Goal: Share content: Share content

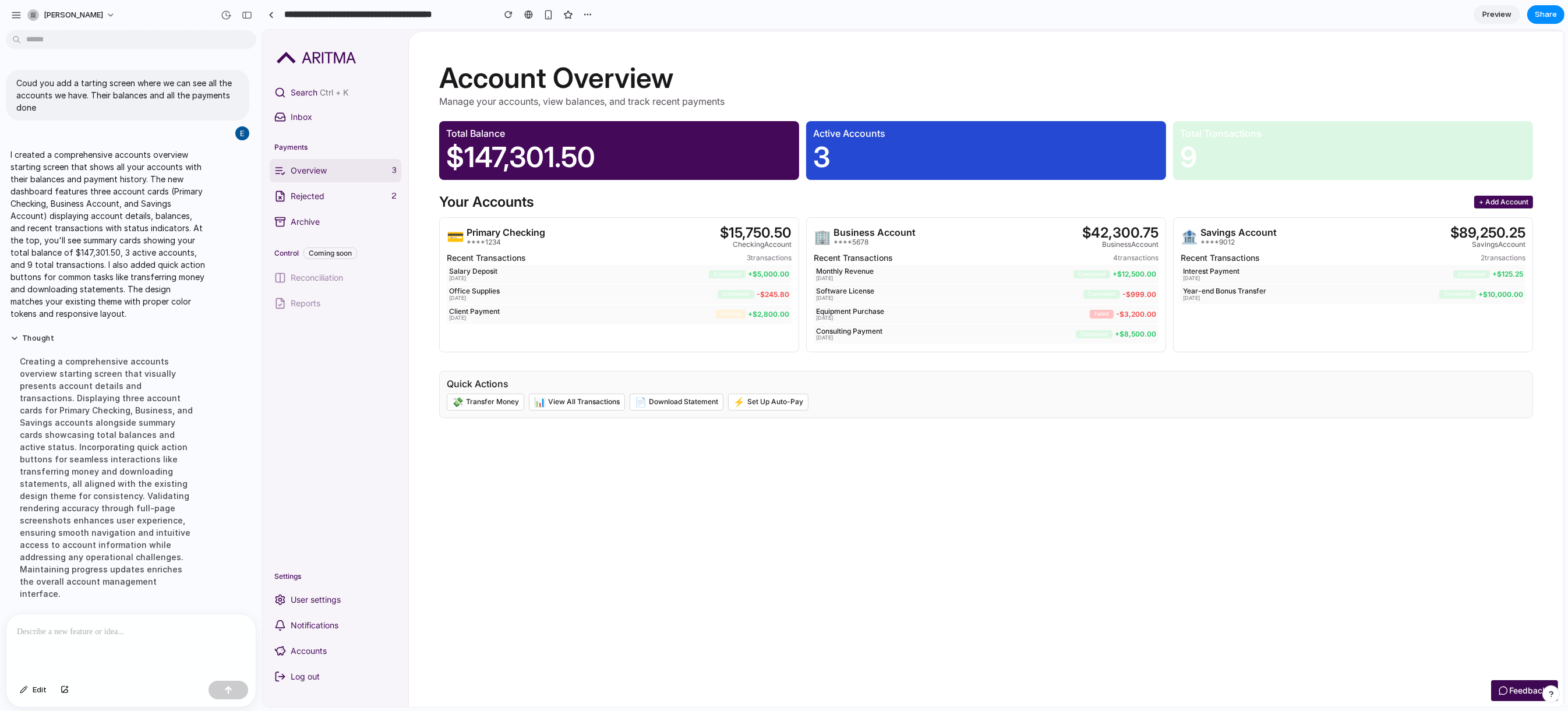
click at [316, 189] on link "Rejected 2" at bounding box center [335, 196] width 132 height 23
click at [301, 200] on p "Rejected" at bounding box center [337, 196] width 96 height 12
click at [332, 168] on p "Overview" at bounding box center [338, 170] width 97 height 12
click at [1479, 208] on button "+ Add Account" at bounding box center [1503, 202] width 59 height 13
click at [1312, 294] on p "Year-end Bonus Transfer" at bounding box center [1310, 290] width 256 height 8
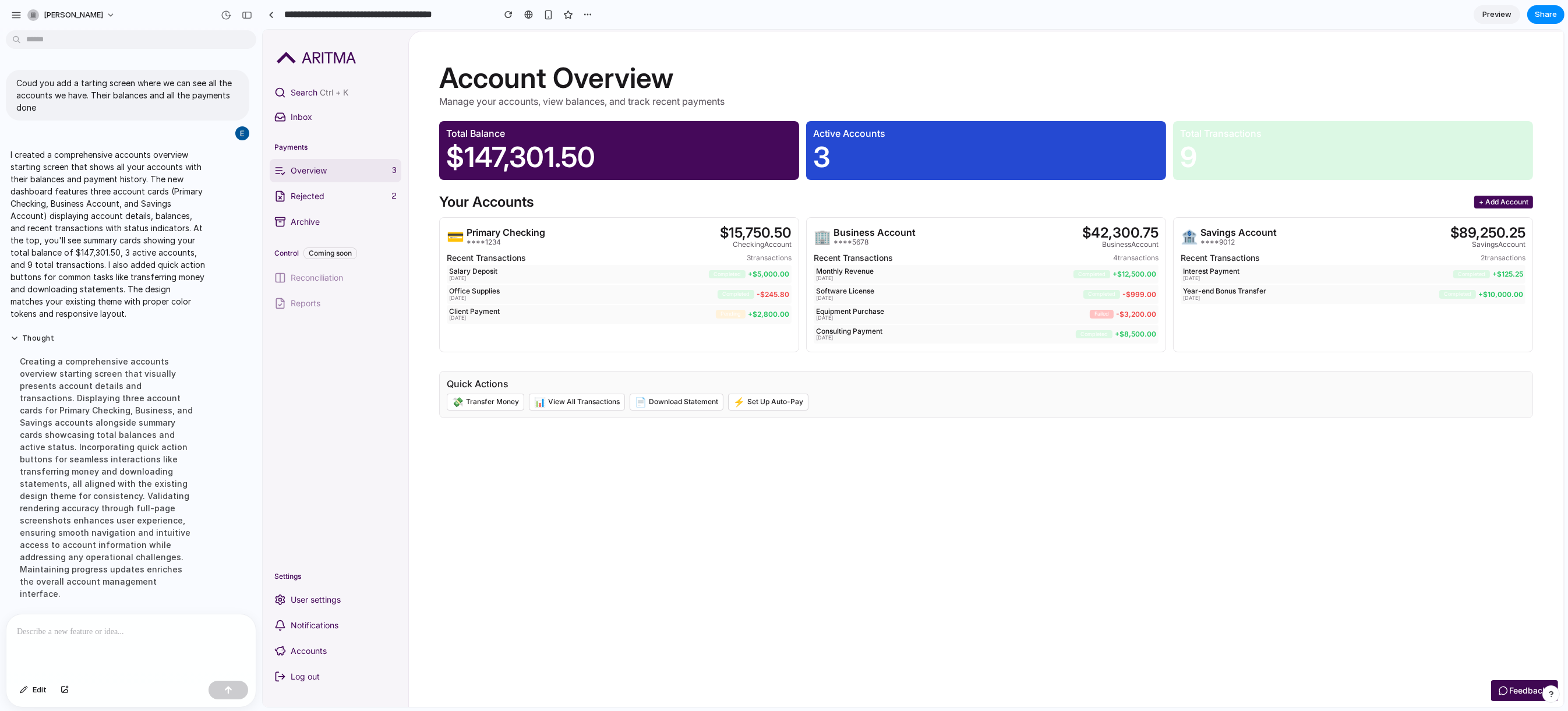
click at [544, 173] on p "$147,301.50" at bounding box center [618, 157] width 346 height 32
click at [318, 84] on button "Search Ctrl + K" at bounding box center [335, 93] width 132 height 23
click at [601, 302] on div "Office Supplies 2025-01-09 completed - $245.80" at bounding box center [618, 293] width 345 height 18
click at [929, 261] on div "Recent Transactions 4 transactions" at bounding box center [985, 257] width 345 height 10
click at [697, 167] on p "$147,301.50" at bounding box center [618, 157] width 346 height 32
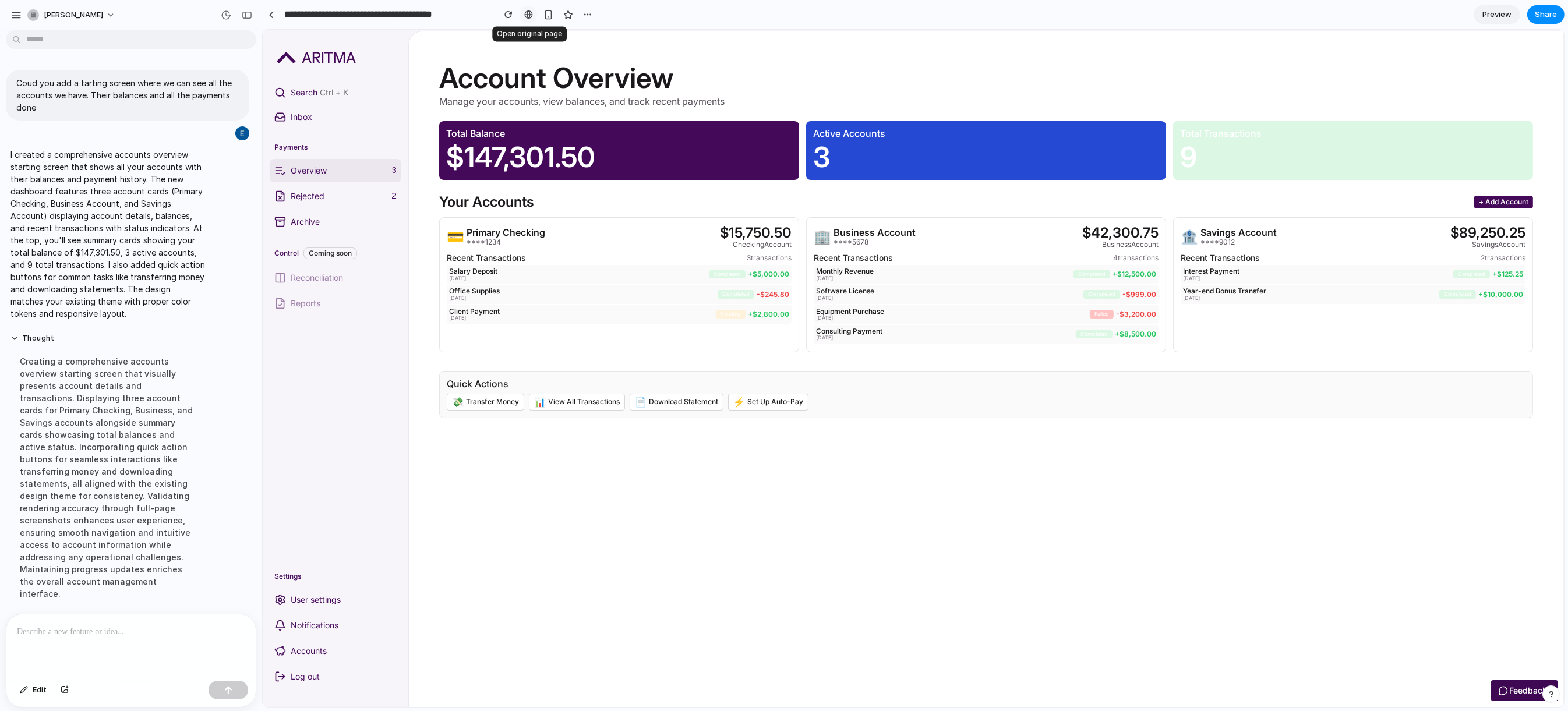
click at [528, 17] on div at bounding box center [528, 15] width 9 height 10
click at [624, 173] on p "$147,301.50" at bounding box center [618, 157] width 346 height 32
drag, startPoint x: 372, startPoint y: 250, endPoint x: 278, endPoint y: 244, distance: 94.2
click at [370, 249] on div "Control Coming soon" at bounding box center [335, 253] width 132 height 21
click at [277, 244] on div "Control Coming soon" at bounding box center [335, 253] width 132 height 21
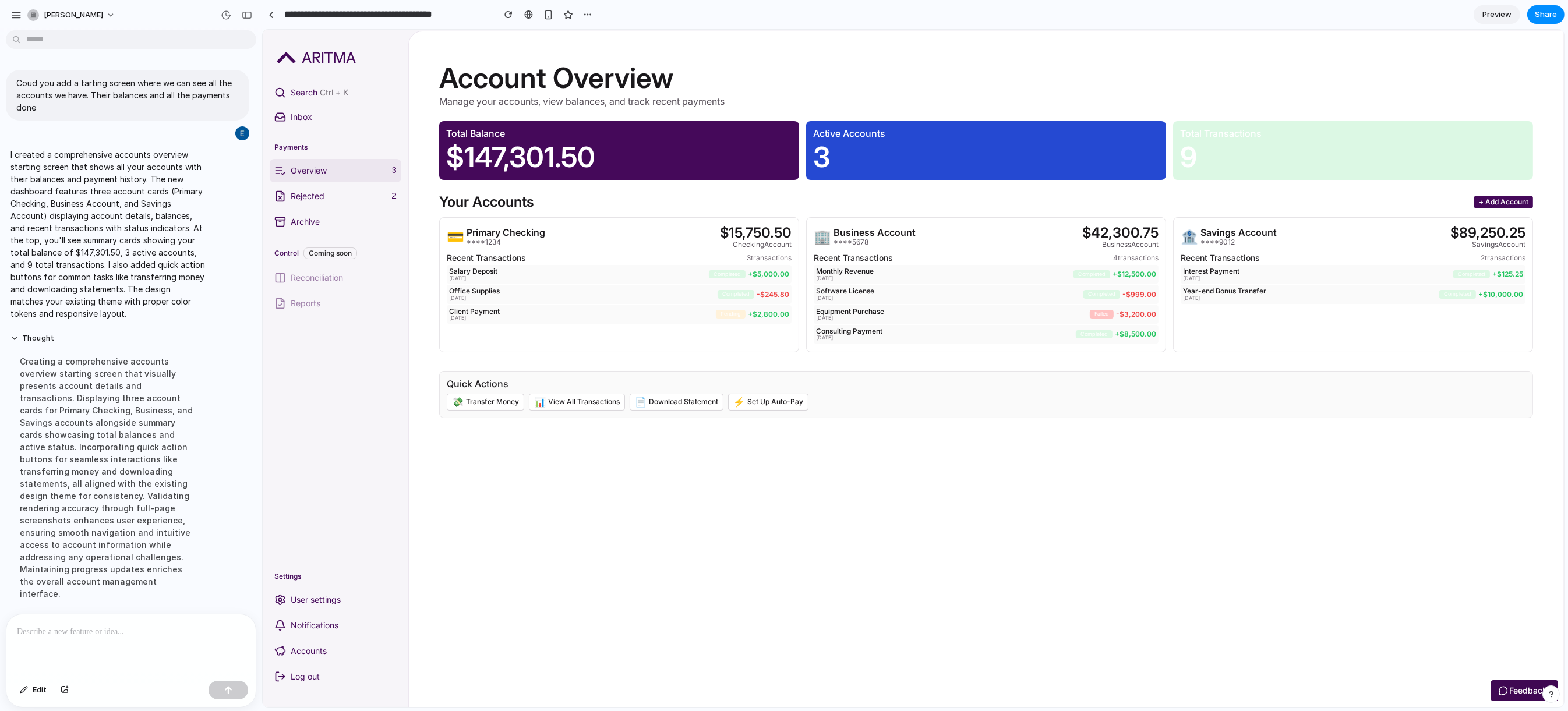
click at [315, 199] on p "Rejected" at bounding box center [337, 196] width 96 height 12
click at [317, 190] on p "Rejected" at bounding box center [337, 196] width 96 height 12
click at [316, 214] on link "Archive" at bounding box center [335, 222] width 132 height 23
click at [354, 414] on nav "Payments Overview 3 Rejected 2 Archive Control Coming soon Reconciliation Repor…" at bounding box center [334, 353] width 146 height 429
click at [103, 628] on p at bounding box center [131, 631] width 228 height 14
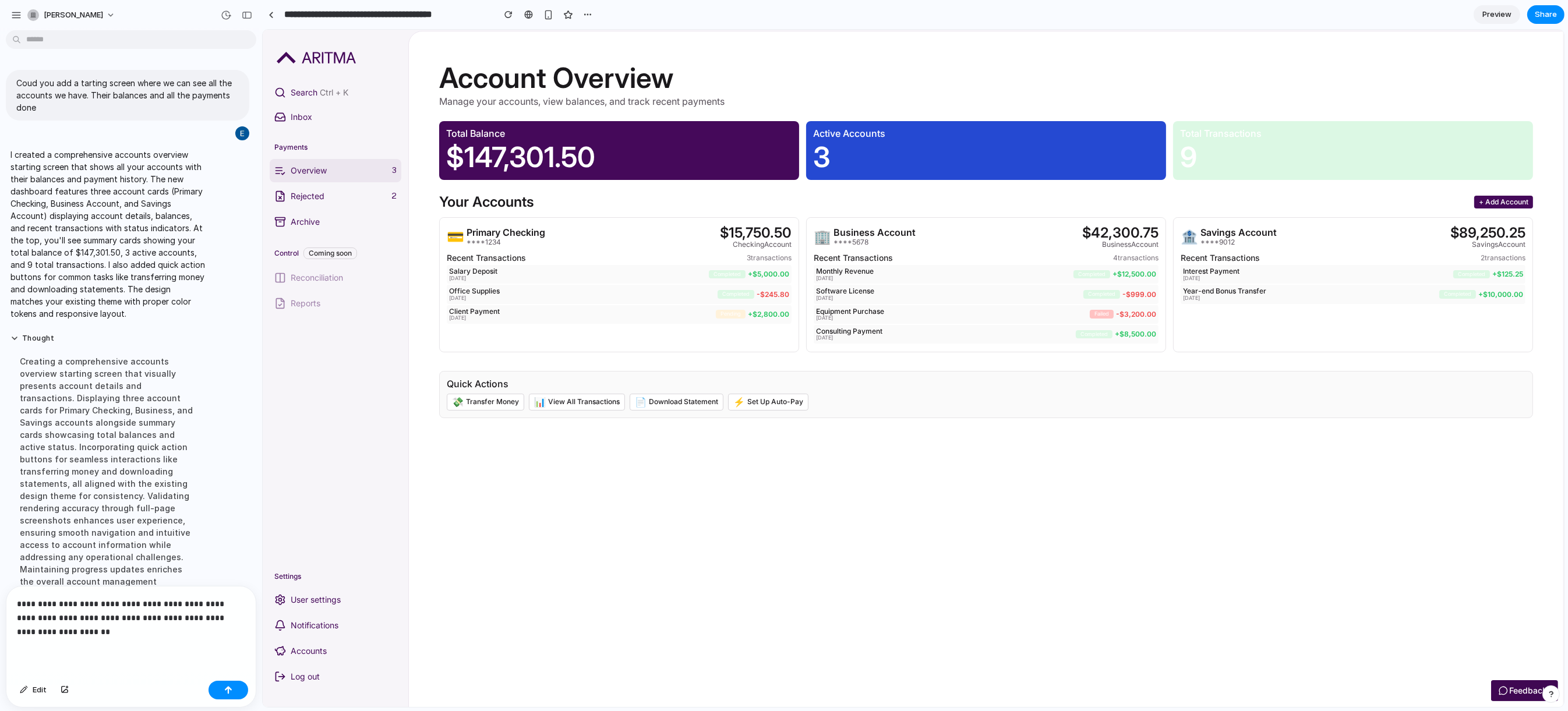
scroll to position [104, 0]
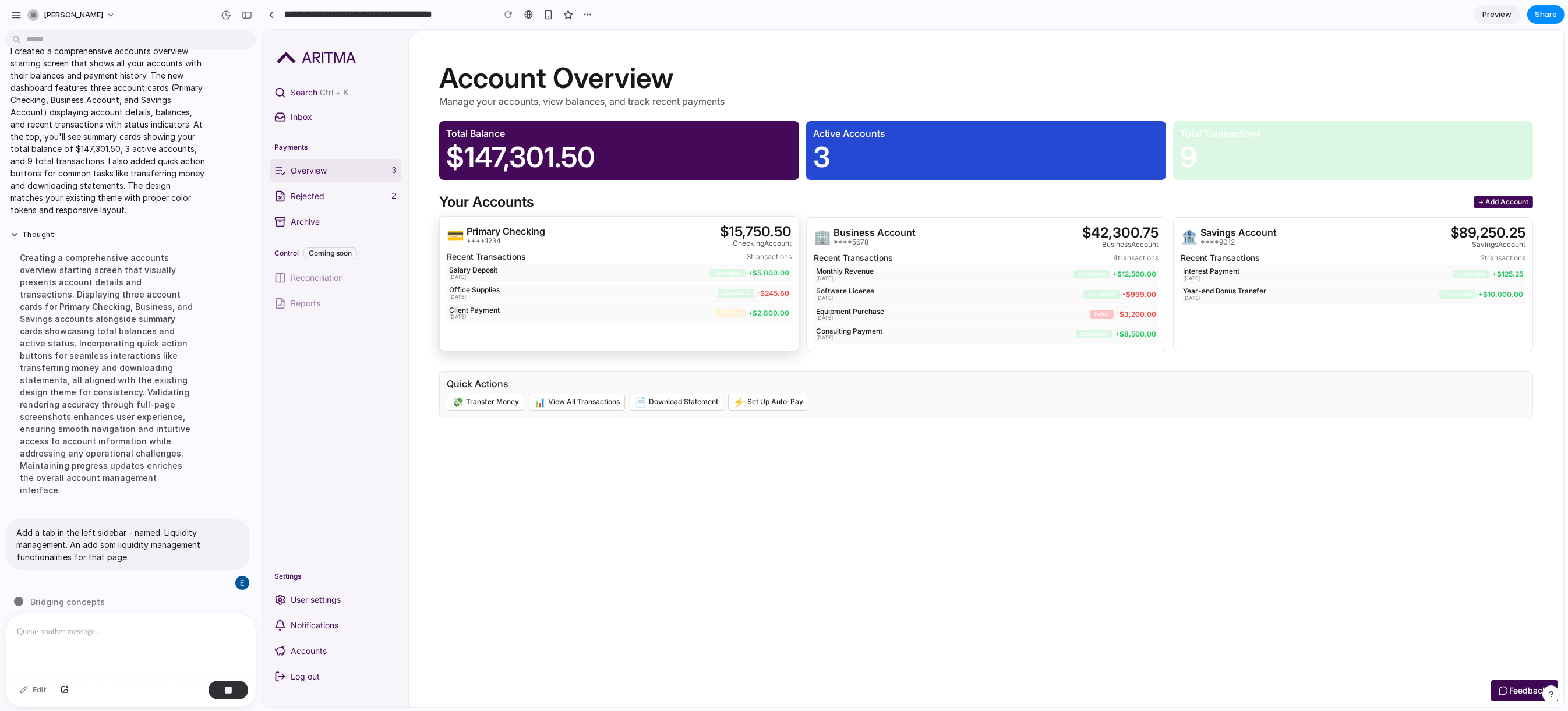
drag, startPoint x: 548, startPoint y: 291, endPoint x: 561, endPoint y: 290, distance: 13.0
click at [552, 247] on div "💳 Primary Checking ****1234 $15,750.50 checking Account" at bounding box center [618, 236] width 345 height 24
click at [964, 280] on p "[DATE]" at bounding box center [944, 277] width 258 height 6
drag, startPoint x: 781, startPoint y: 347, endPoint x: 840, endPoint y: 354, distance: 59.4
click at [795, 349] on div "💳 Primary Checking ****1234 $15,750.50 checking Account Recent Transactions 3 t…" at bounding box center [618, 285] width 360 height 135
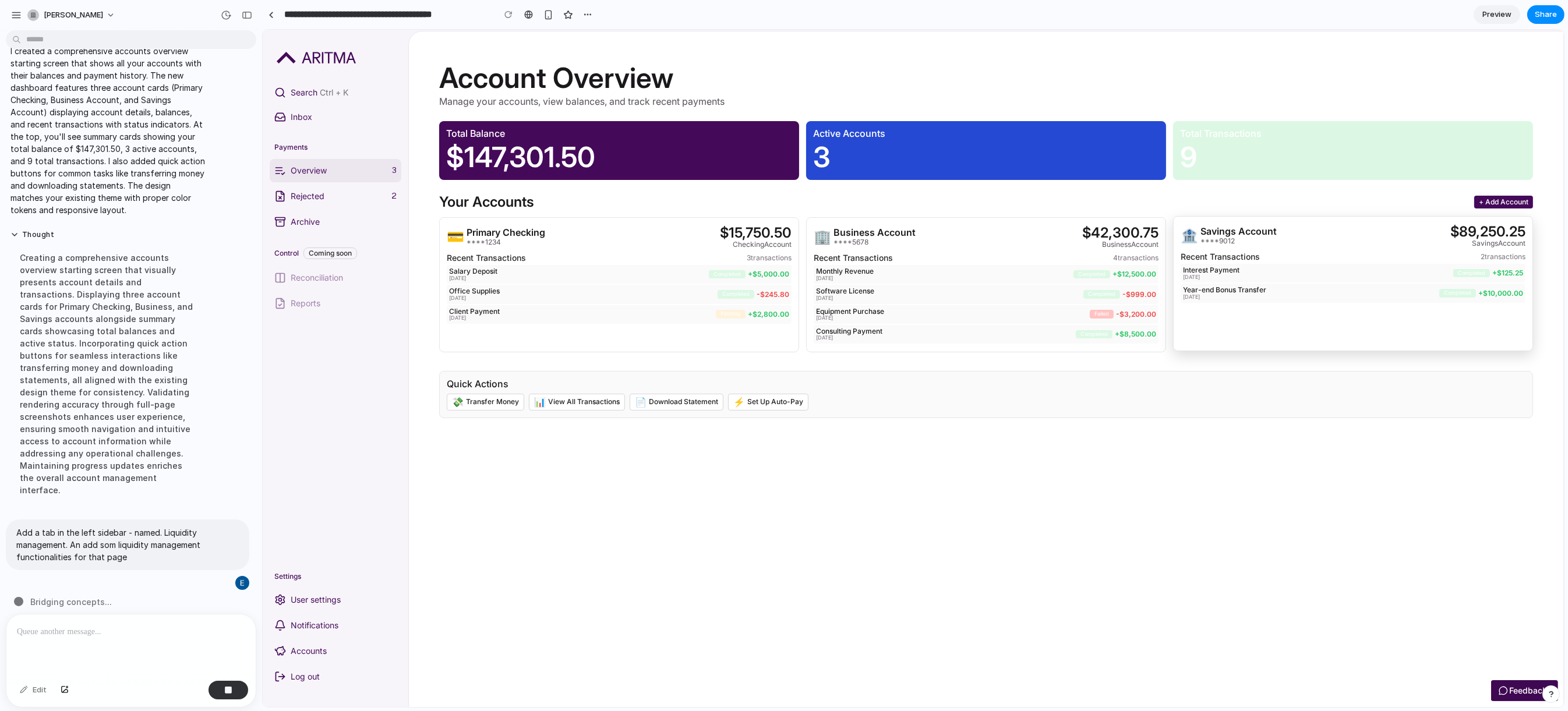
click at [1292, 351] on div "🏦 Savings Account ****9012 $89,250.25 savings Account Recent Transactions 2 tra…" at bounding box center [1352, 283] width 360 height 135
click at [1075, 315] on p "Equipment Purchase" at bounding box center [952, 310] width 274 height 8
click at [562, 315] on p "Client Payment" at bounding box center [582, 310] width 267 height 8
click at [1027, 302] on div "Software License 2025-01-09 completed - $999.00" at bounding box center [985, 293] width 345 height 18
click at [1203, 353] on div "🏦 Savings Account ****9012 $89,250.25 savings Account Recent Transactions 2 tra…" at bounding box center [1352, 285] width 360 height 135
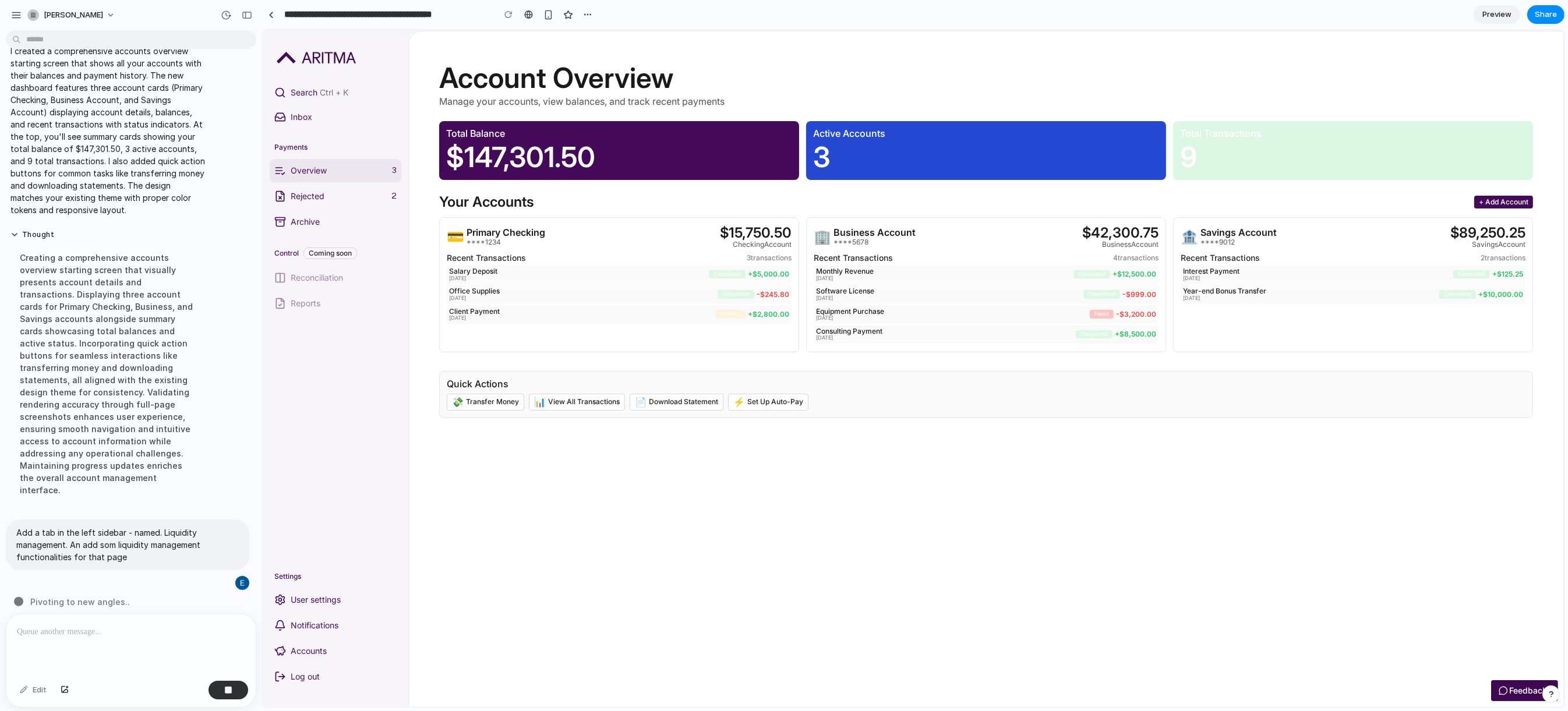
click at [510, 173] on p "$147,301.50" at bounding box center [618, 157] width 346 height 32
click at [966, 247] on div "🏢 Business Account ****5678 $42,300.75 business Account" at bounding box center [985, 236] width 345 height 24
drag, startPoint x: 719, startPoint y: 313, endPoint x: 708, endPoint y: 315, distance: 11.2
click at [708, 315] on div "💳 Primary Checking ****1234 $15,750.50 checking Account Recent Transactions 3 t…" at bounding box center [618, 285] width 360 height 135
click at [706, 261] on div "Recent Transactions 3 transactions" at bounding box center [618, 257] width 345 height 10
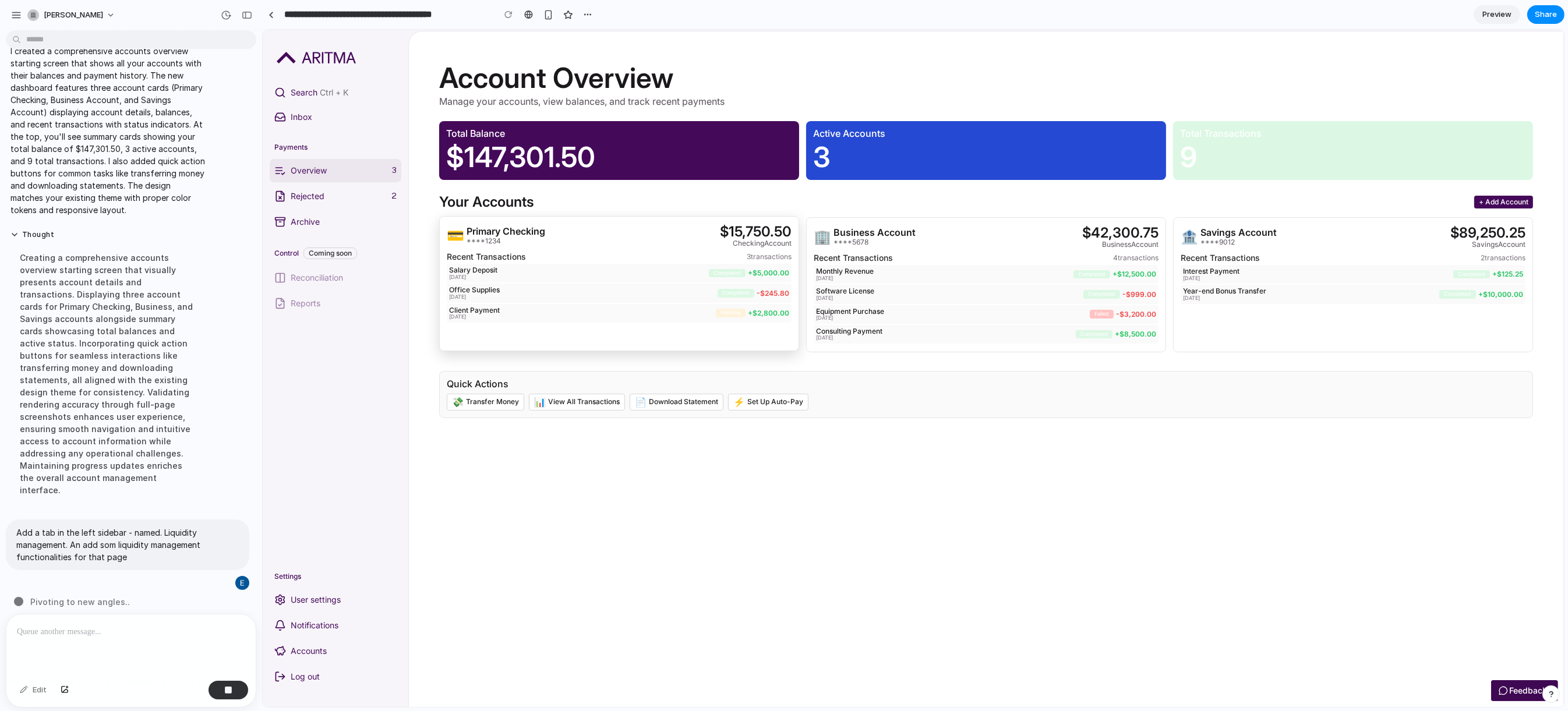
click at [836, 275] on p "Monthly Revenue" at bounding box center [944, 271] width 258 height 8
click at [641, 280] on p "[DATE]" at bounding box center [578, 277] width 260 height 6
click at [942, 320] on p "[DATE]" at bounding box center [952, 317] width 274 height 6
click at [478, 300] on p "[DATE]" at bounding box center [582, 297] width 269 height 6
click at [676, 294] on p "Office Supplies" at bounding box center [582, 290] width 269 height 8
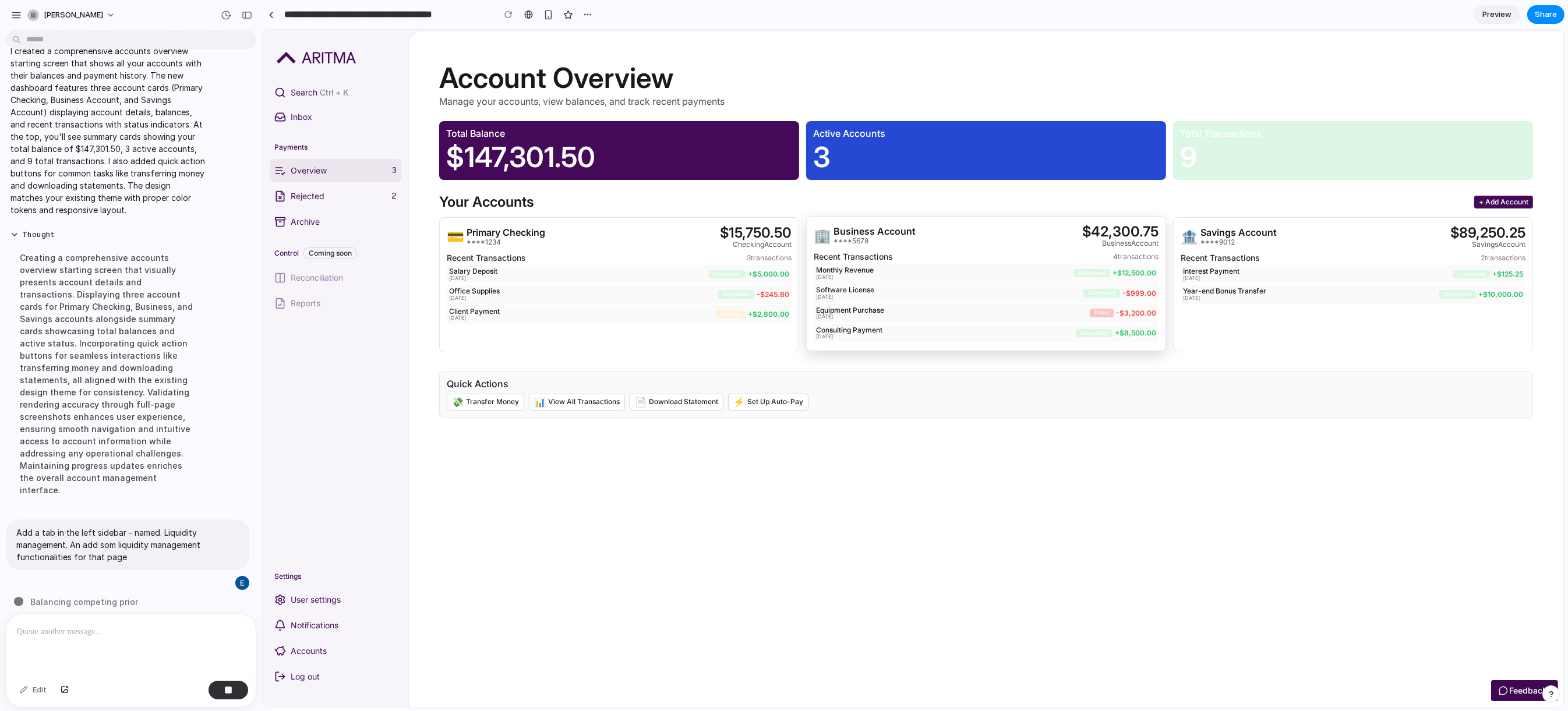
click at [920, 280] on div "Monthly Revenue 2025-01-10" at bounding box center [944, 273] width 258 height 14
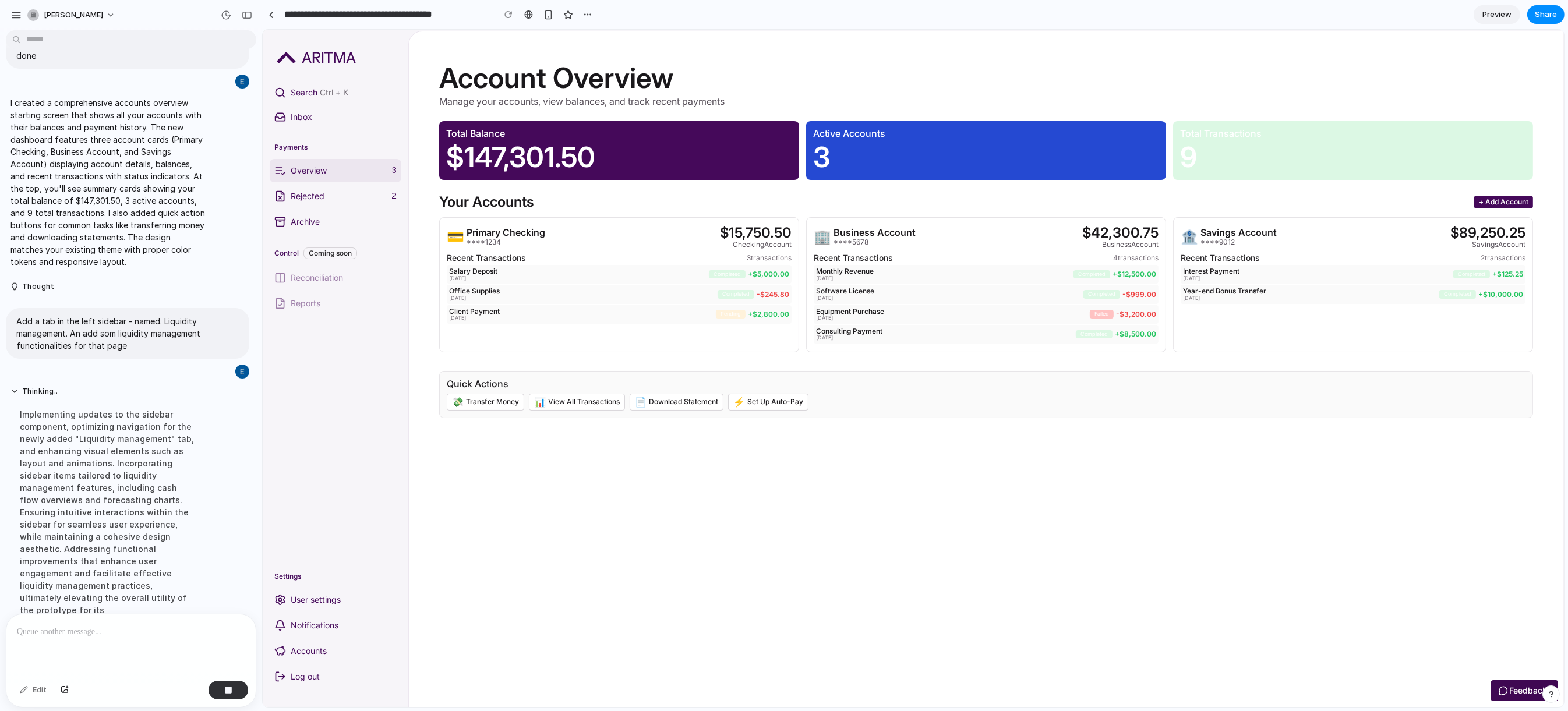
scroll to position [91, 0]
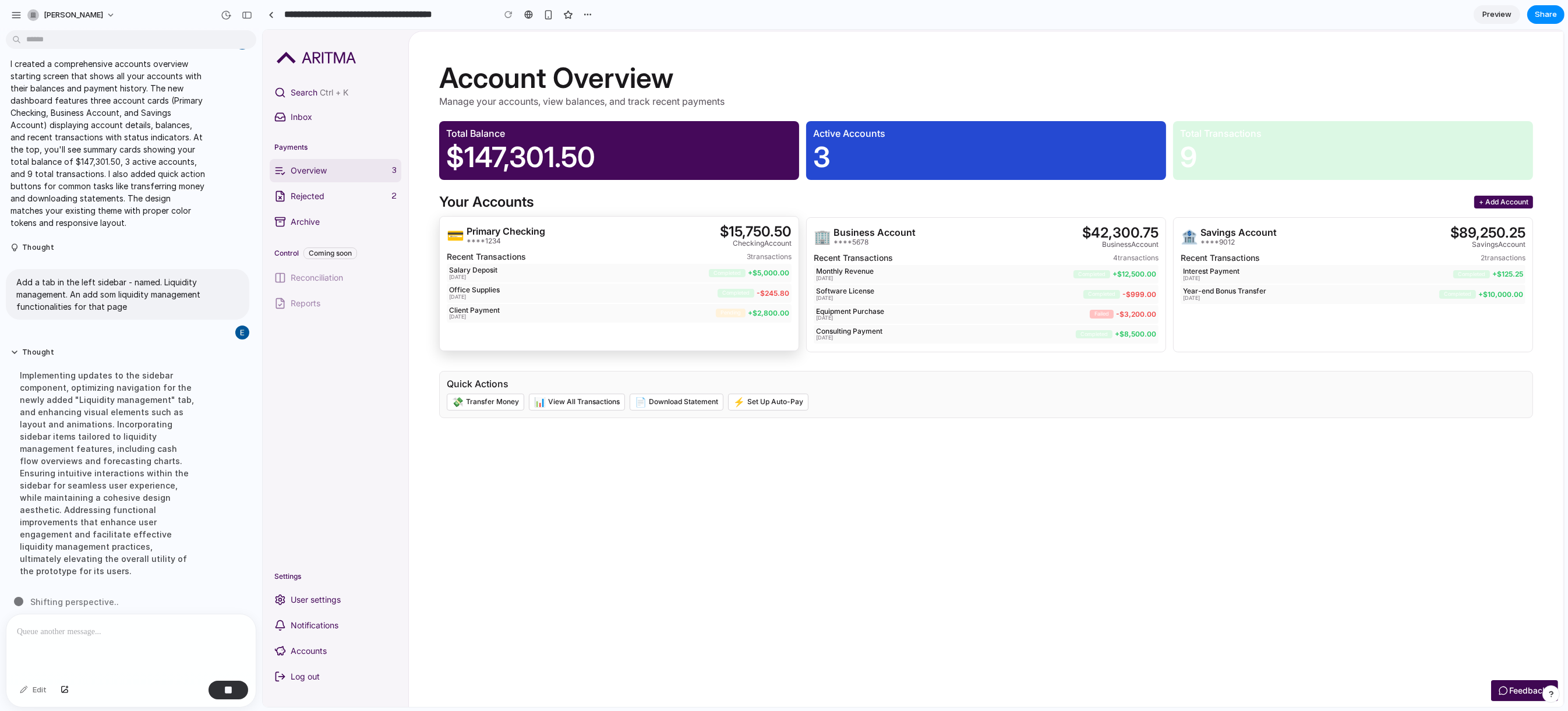
click at [528, 294] on p "Office Supplies" at bounding box center [582, 290] width 269 height 8
click at [473, 410] on button "💸 Transfer Money" at bounding box center [485, 401] width 78 height 16
click at [559, 410] on button "📊 View All Transactions" at bounding box center [576, 401] width 96 height 16
click at [675, 410] on button "📄 Download Statement" at bounding box center [676, 401] width 94 height 16
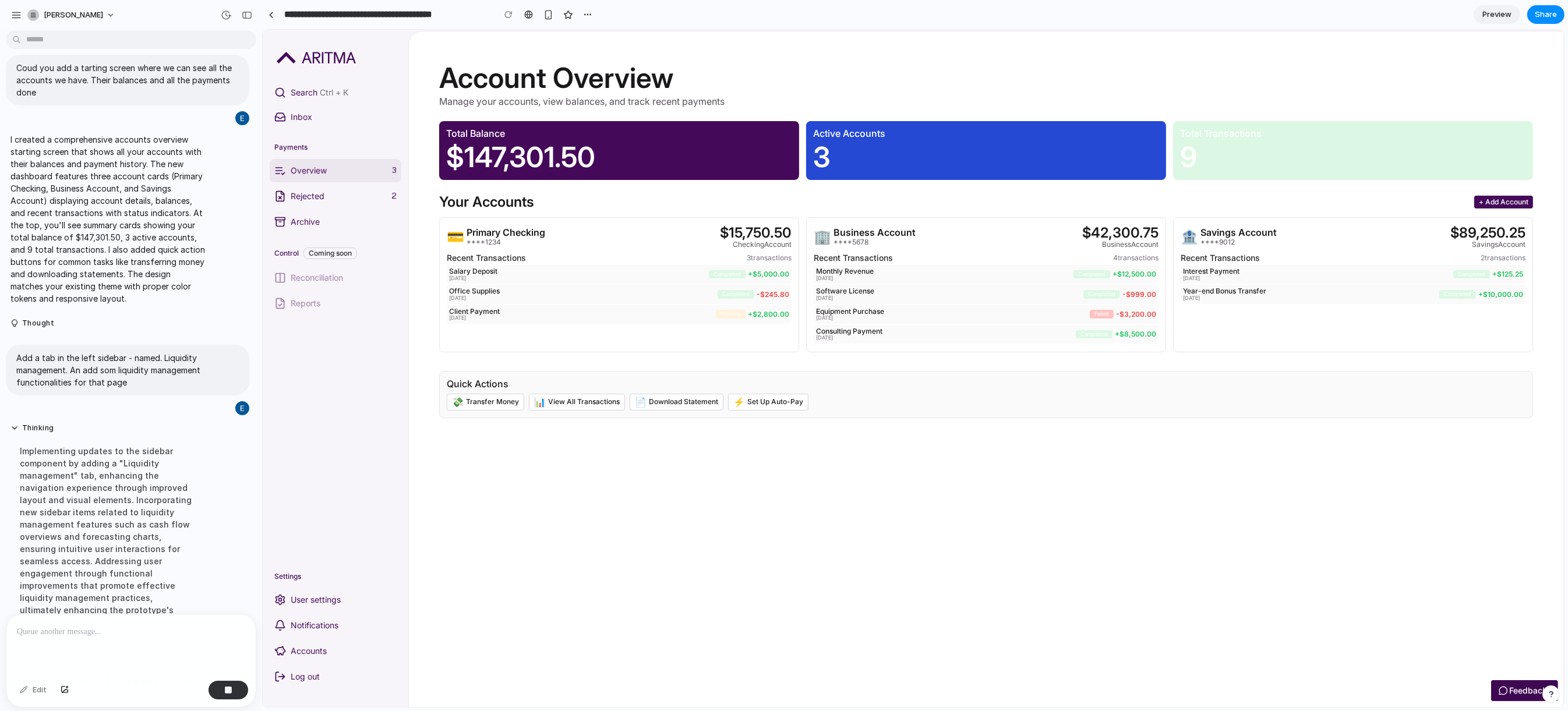
scroll to position [78, 0]
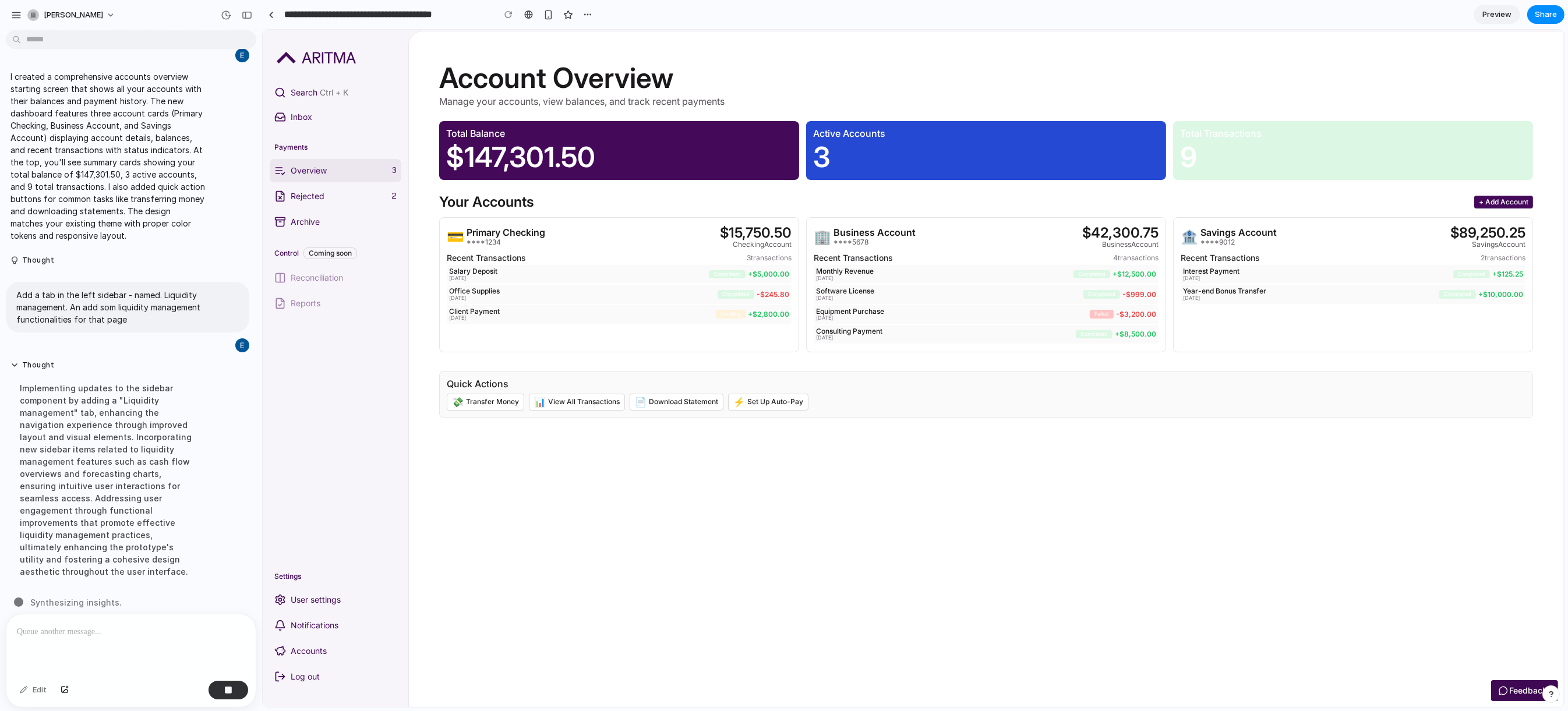
click at [164, 487] on div "Implementing updates to the sidebar component by adding a "Liquidity management…" at bounding box center [108, 480] width 195 height 210
click at [125, 560] on div "Implementing updates to the sidebar component by adding a "Liquidity management…" at bounding box center [108, 480] width 195 height 210
click at [144, 549] on div "Implementing updates to the sidebar component by adding a "Liquidity management…" at bounding box center [108, 480] width 195 height 210
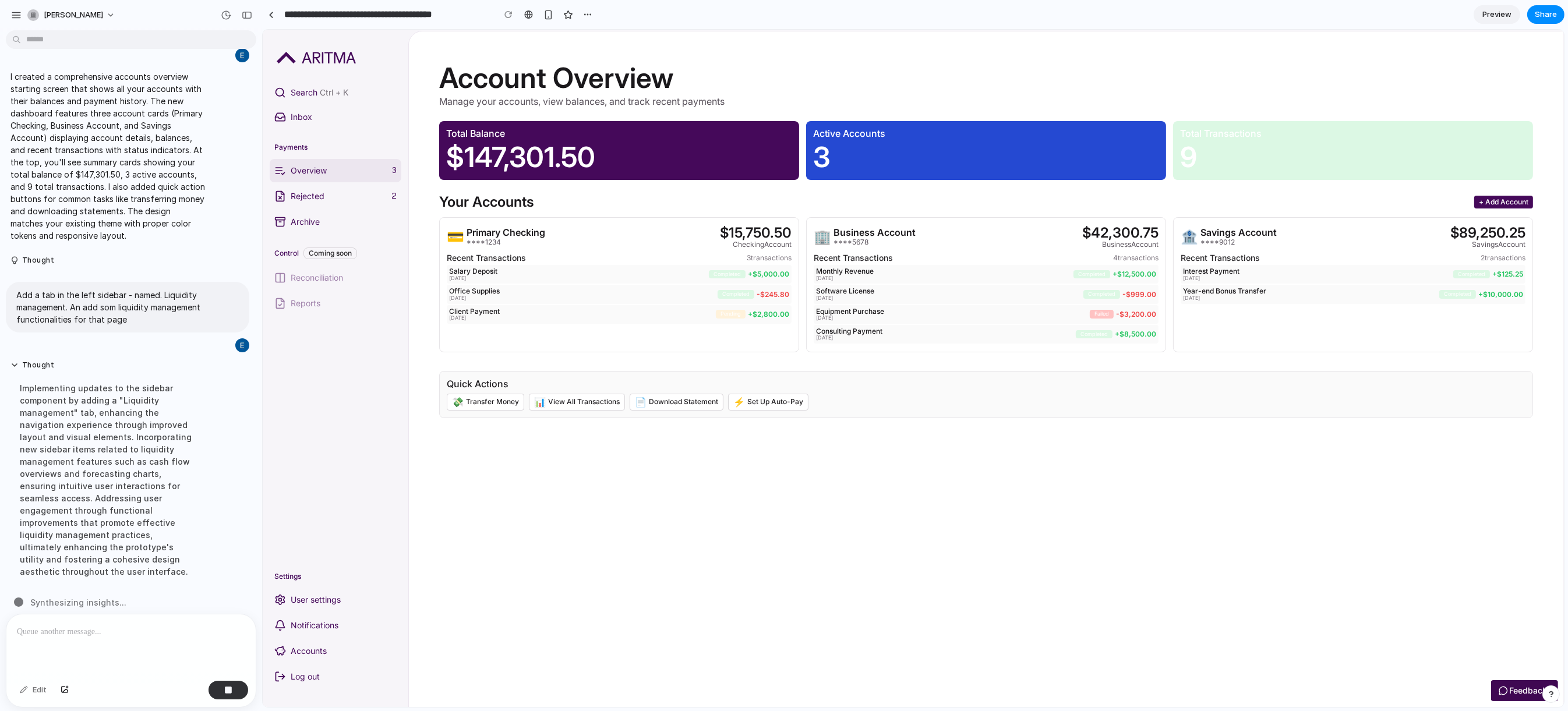
click at [136, 557] on div "Implementing updates to the sidebar component by adding a "Liquidity management…" at bounding box center [108, 480] width 195 height 210
click at [111, 557] on div "Implementing updates to the sidebar component by adding a "Liquidity management…" at bounding box center [108, 480] width 195 height 210
click at [82, 558] on div "Implementing updates to the sidebar component by adding a "Liquidity management…" at bounding box center [108, 480] width 195 height 210
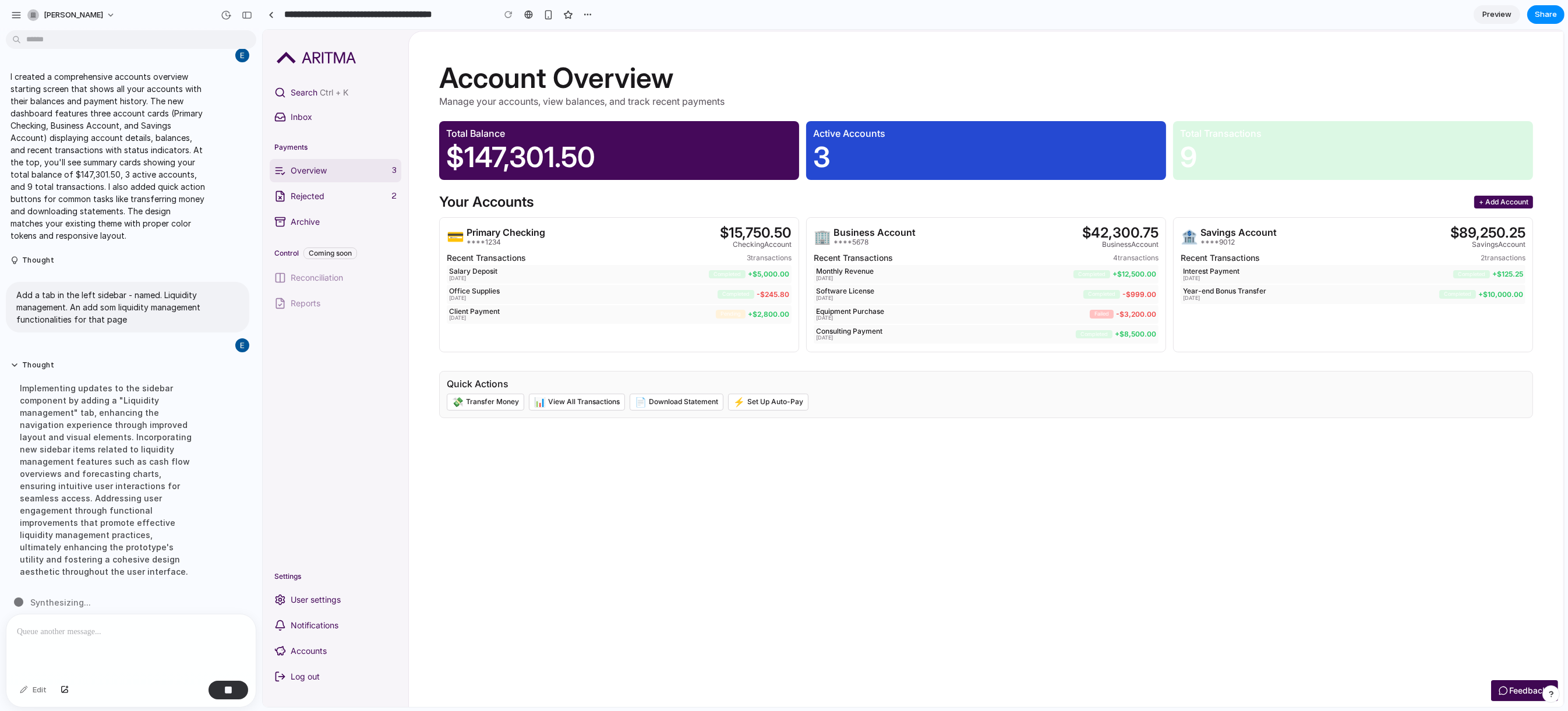
click at [121, 563] on div "Implementing updates to the sidebar component by adding a "Liquidity management…" at bounding box center [108, 480] width 195 height 210
click at [85, 558] on div "Implementing updates to the sidebar component by adding a "Liquidity management…" at bounding box center [108, 480] width 195 height 210
click at [109, 558] on div "Implementing updates to the sidebar component by adding a "Liquidity management…" at bounding box center [108, 480] width 195 height 210
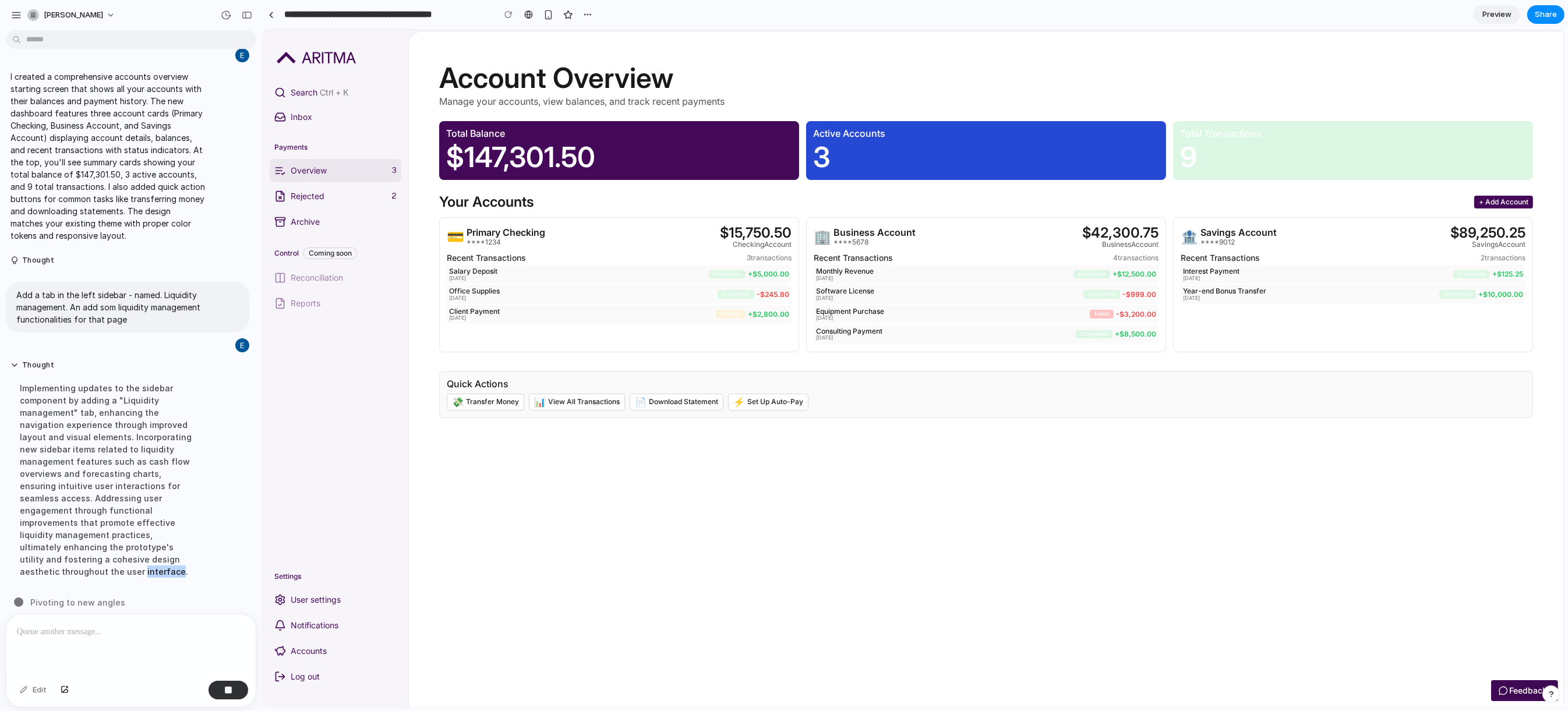
click at [109, 558] on div "Implementing updates to the sidebar component by adding a "Liquidity management…" at bounding box center [108, 480] width 195 height 210
click at [84, 560] on div "Implementing updates to the sidebar component by adding a "Liquidity management…" at bounding box center [108, 480] width 195 height 210
click at [112, 558] on div "Implementing updates to the sidebar component by adding a "Liquidity management…" at bounding box center [108, 480] width 195 height 210
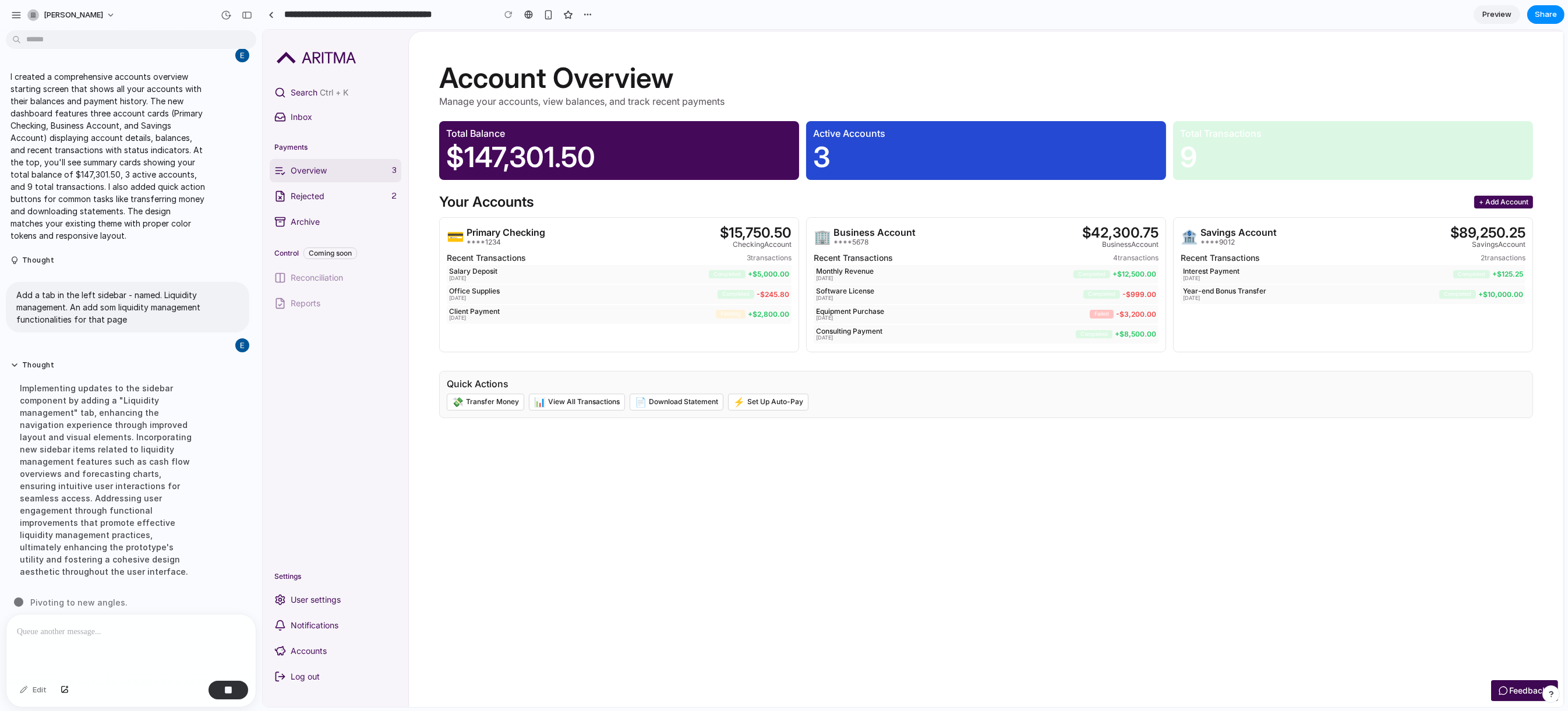
click at [80, 558] on div "Implementing updates to the sidebar component by adding a "Liquidity management…" at bounding box center [108, 480] width 195 height 210
click at [67, 559] on div "Implementing updates to the sidebar component by adding a "Liquidity management…" at bounding box center [108, 480] width 195 height 210
click at [34, 561] on div "Implementing updates to the sidebar component by adding a "Liquidity management…" at bounding box center [108, 480] width 195 height 210
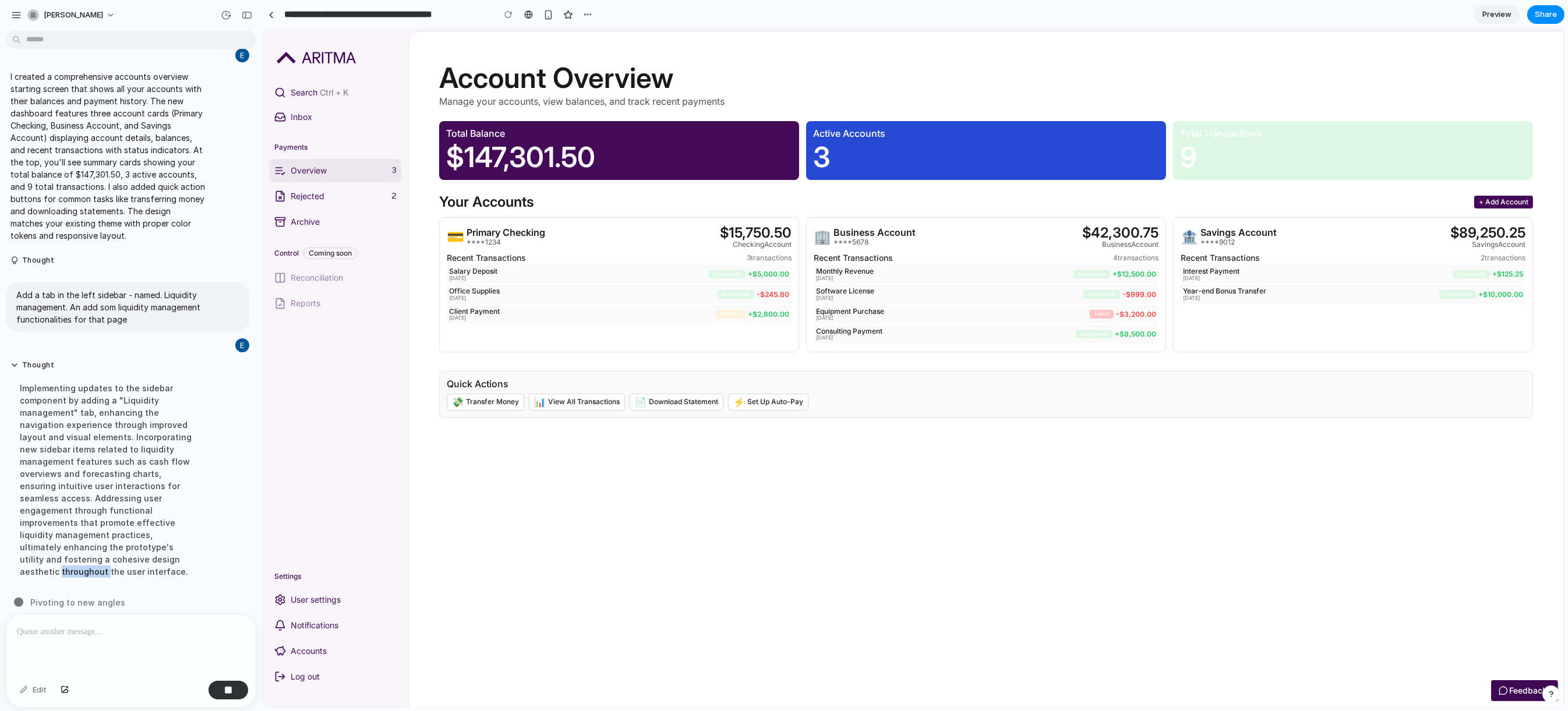
click at [34, 561] on div "Implementing updates to the sidebar component by adding a "Liquidity management…" at bounding box center [108, 480] width 195 height 210
drag, startPoint x: 149, startPoint y: 531, endPoint x: 165, endPoint y: 559, distance: 32.2
click at [149, 533] on div "Implementing updates to the sidebar component by adding a "Liquidity management…" at bounding box center [108, 480] width 195 height 210
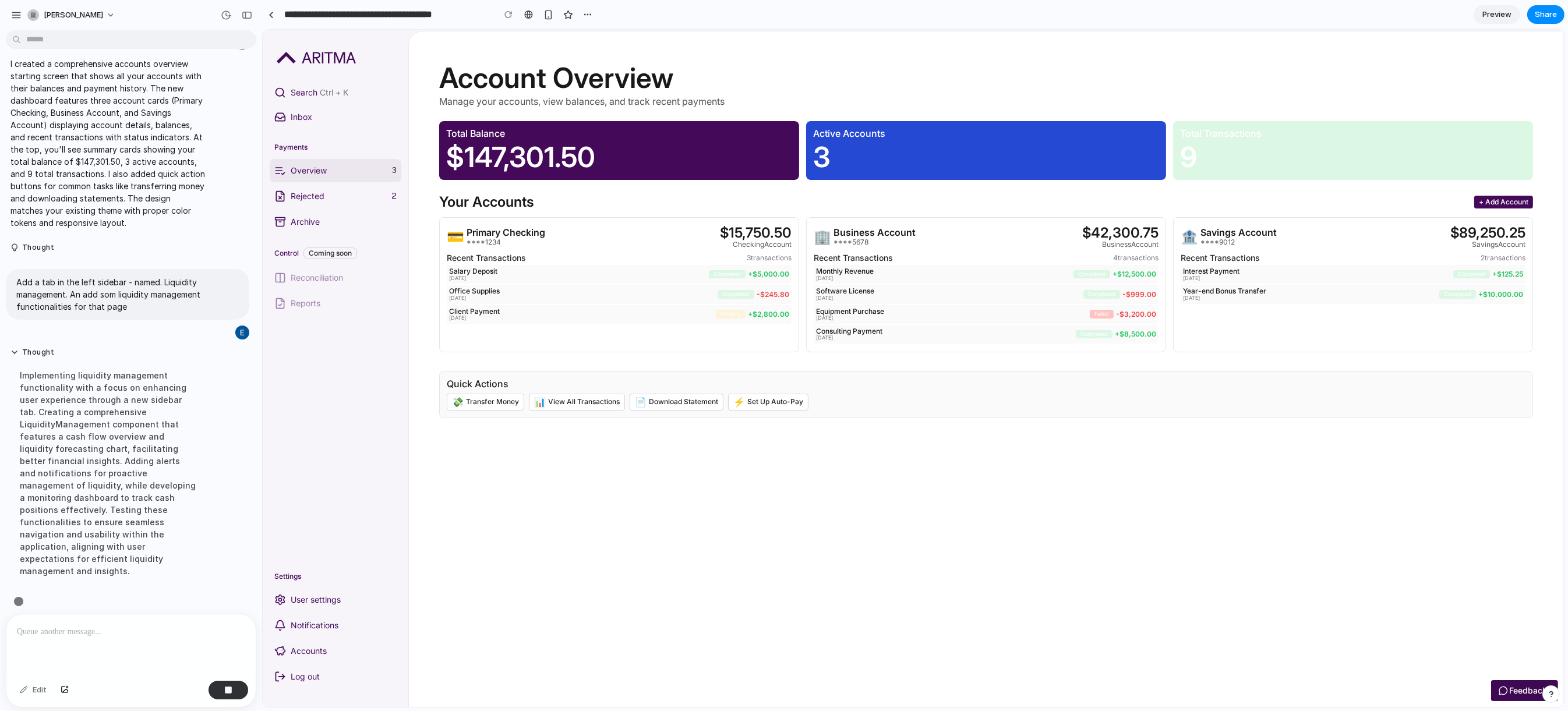
scroll to position [91, 0]
click at [729, 323] on div "Client Payment 2025-01-08 pending + $2,800.00" at bounding box center [618, 312] width 345 height 18
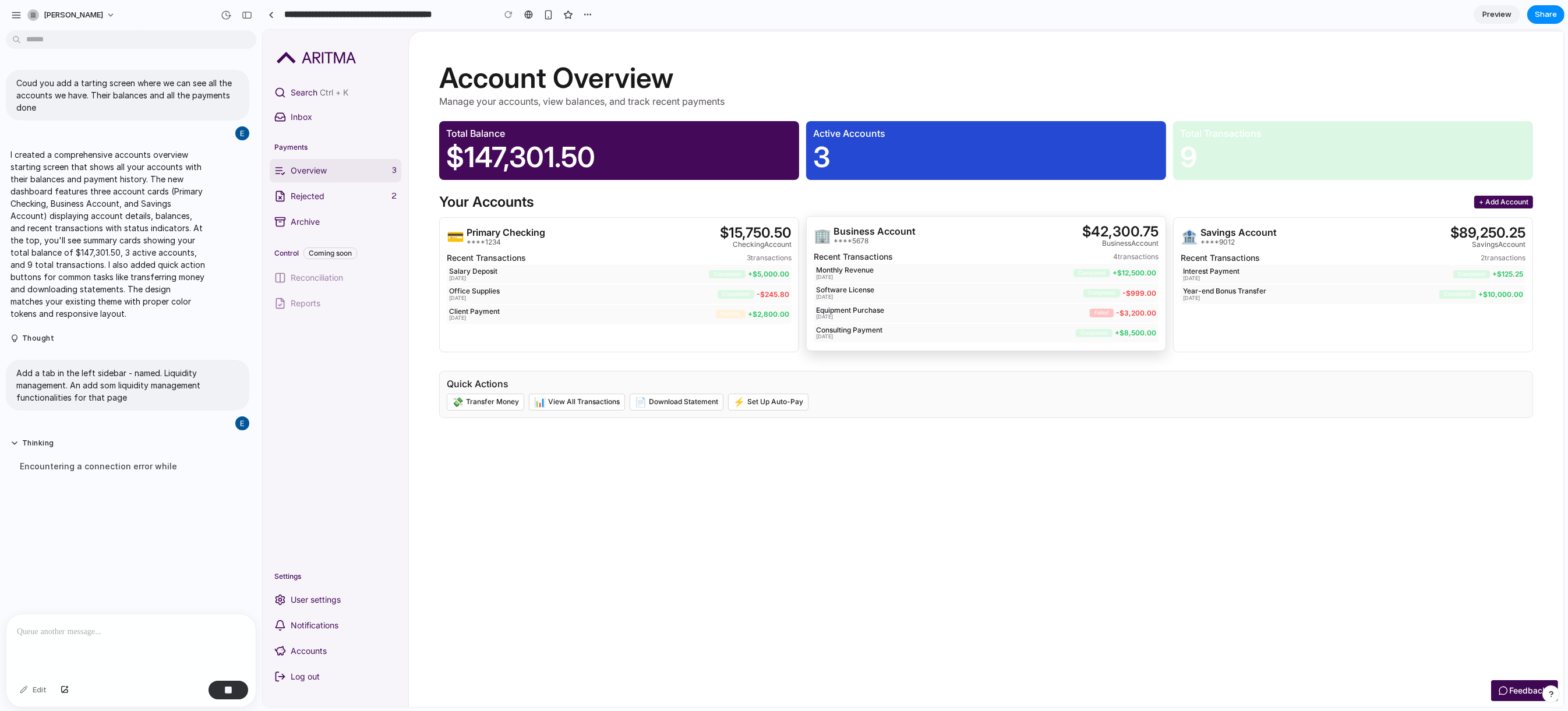
click at [955, 300] on p "[DATE]" at bounding box center [948, 297] width 267 height 6
click at [1182, 304] on div "Year-end Bonus Transfer 2024-12-30 completed + $10,000.00" at bounding box center [1352, 293] width 345 height 18
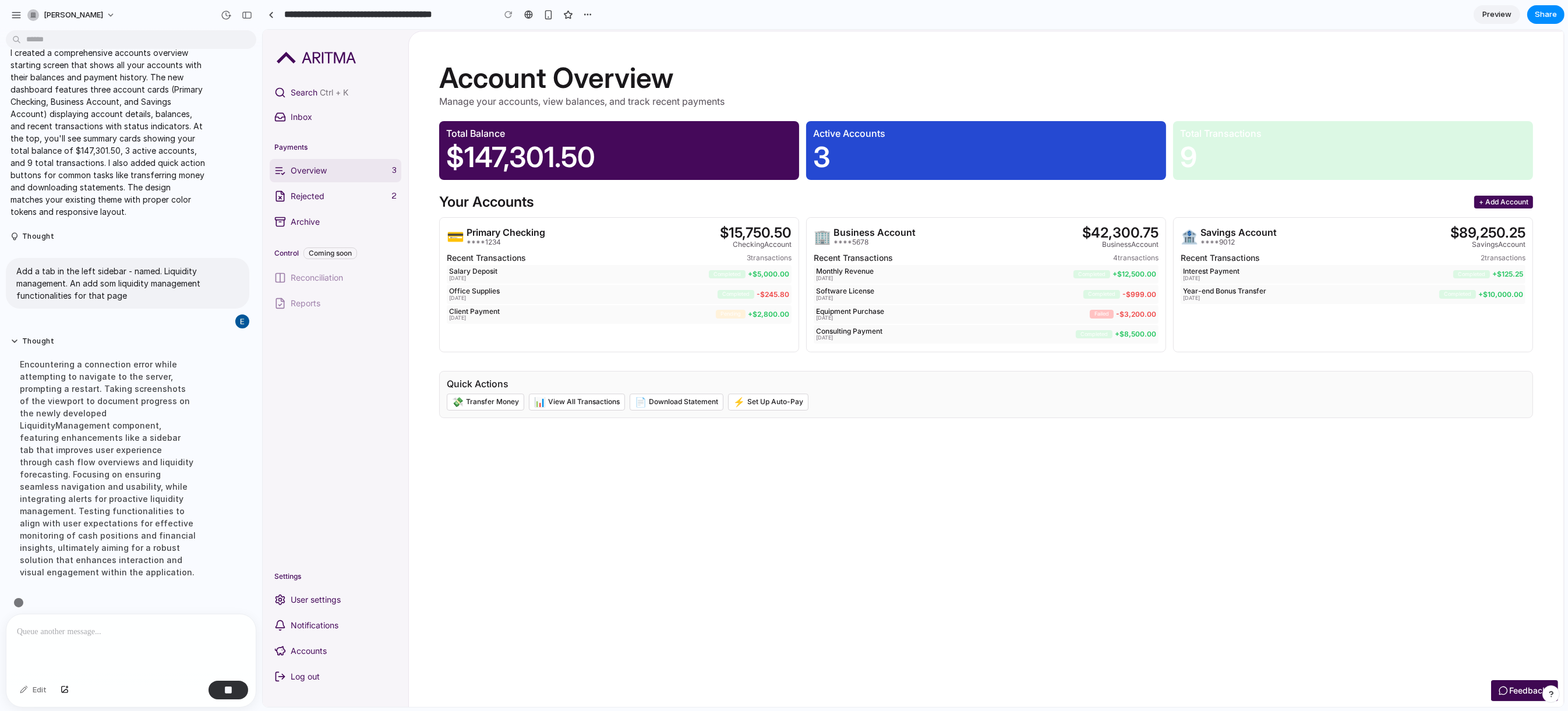
scroll to position [103, 0]
click at [295, 222] on p "Archive" at bounding box center [342, 222] width 106 height 12
click at [299, 196] on p "Rejected" at bounding box center [337, 196] width 96 height 12
click at [1534, 18] on button "Share" at bounding box center [1545, 14] width 37 height 18
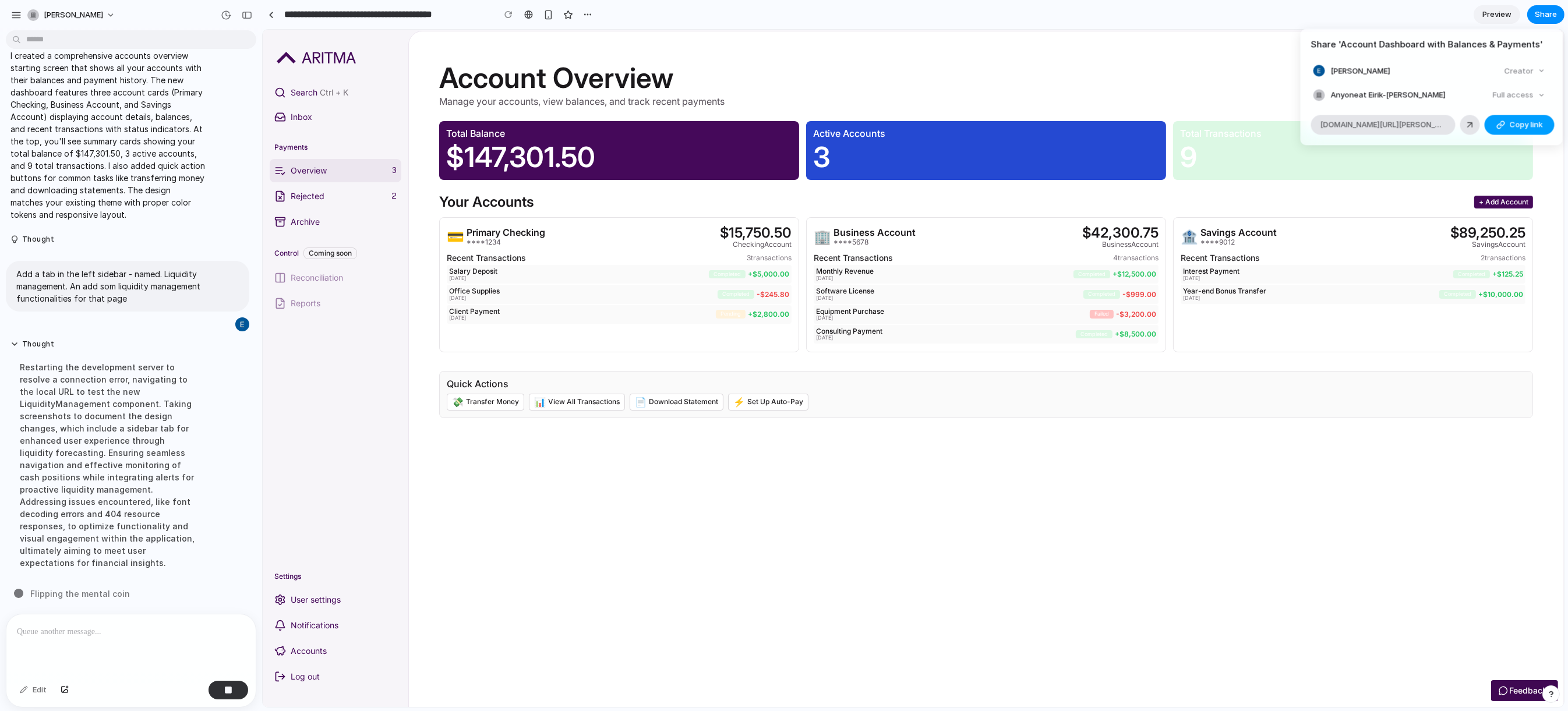
scroll to position [91, 0]
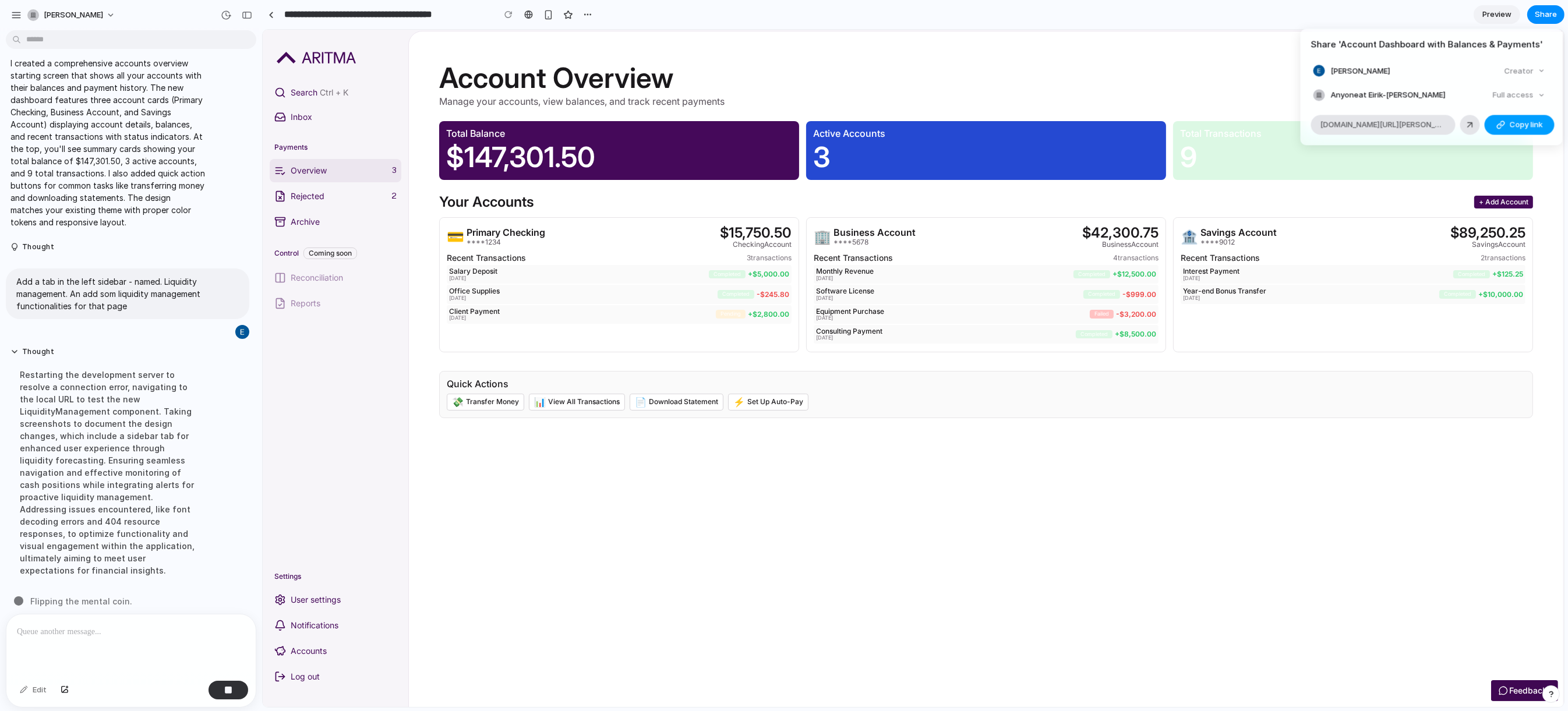
click at [1520, 122] on span "Copy link" at bounding box center [1526, 124] width 33 height 12
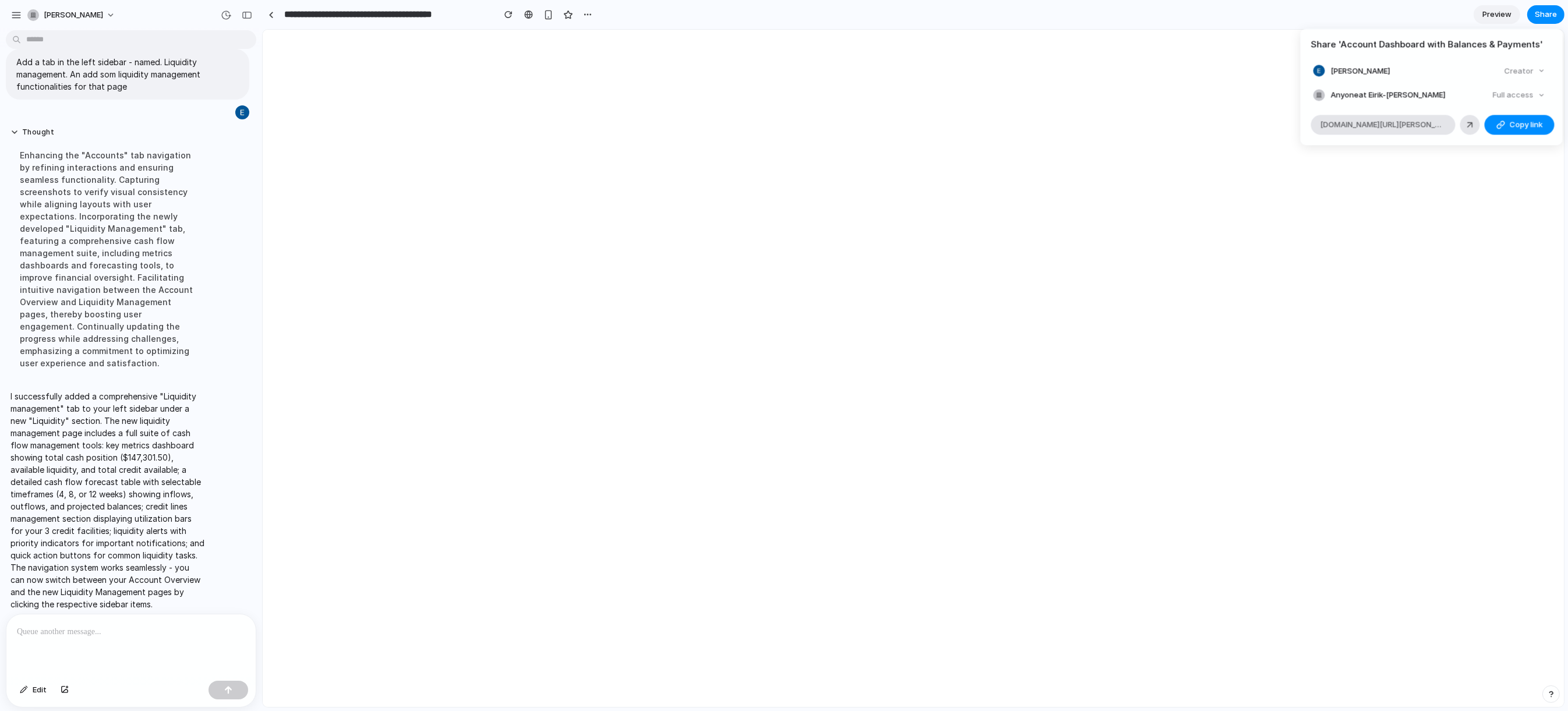
scroll to position [0, 0]
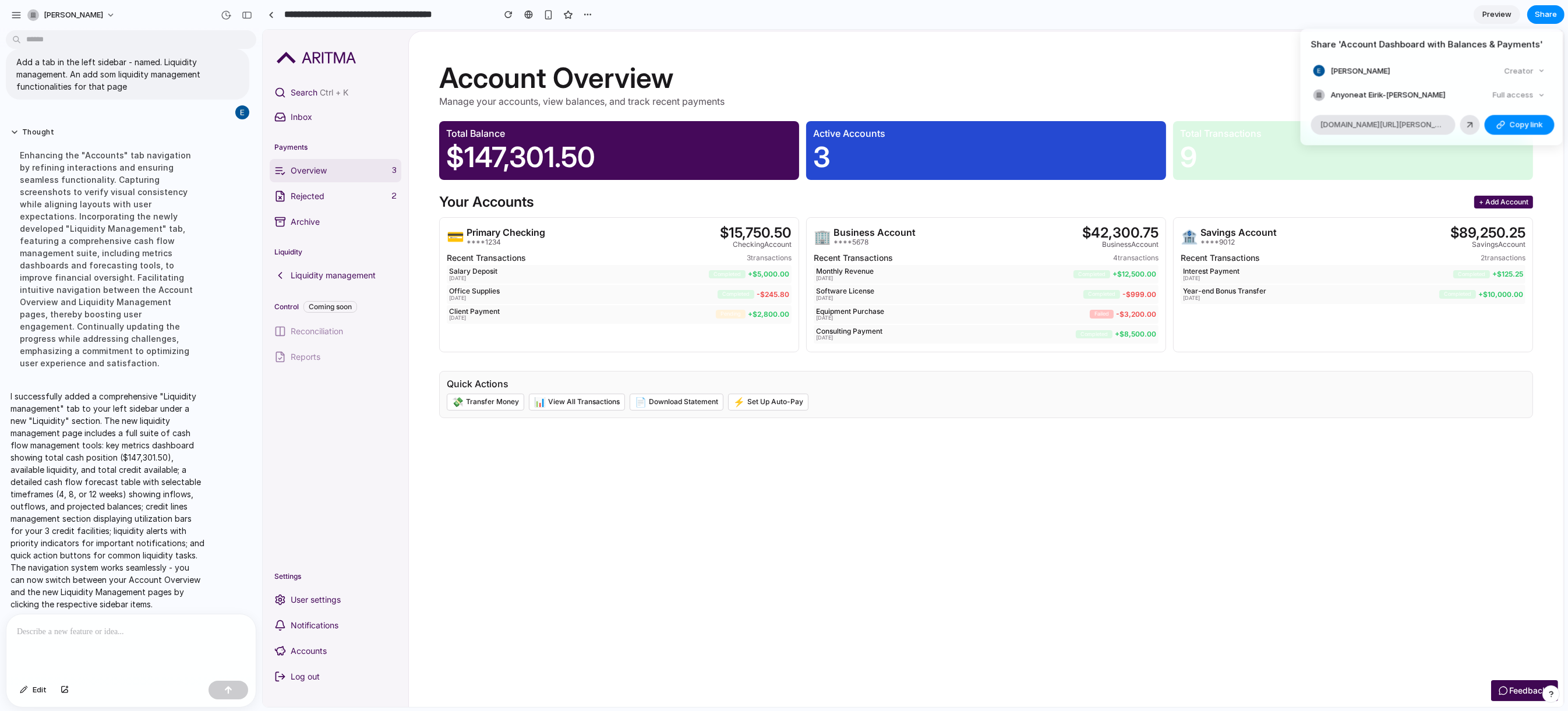
click at [323, 271] on div "Share ' Account Dashboard with Balances & Payments ' Eirik Steen Creator Anyone…" at bounding box center [784, 356] width 1568 height 711
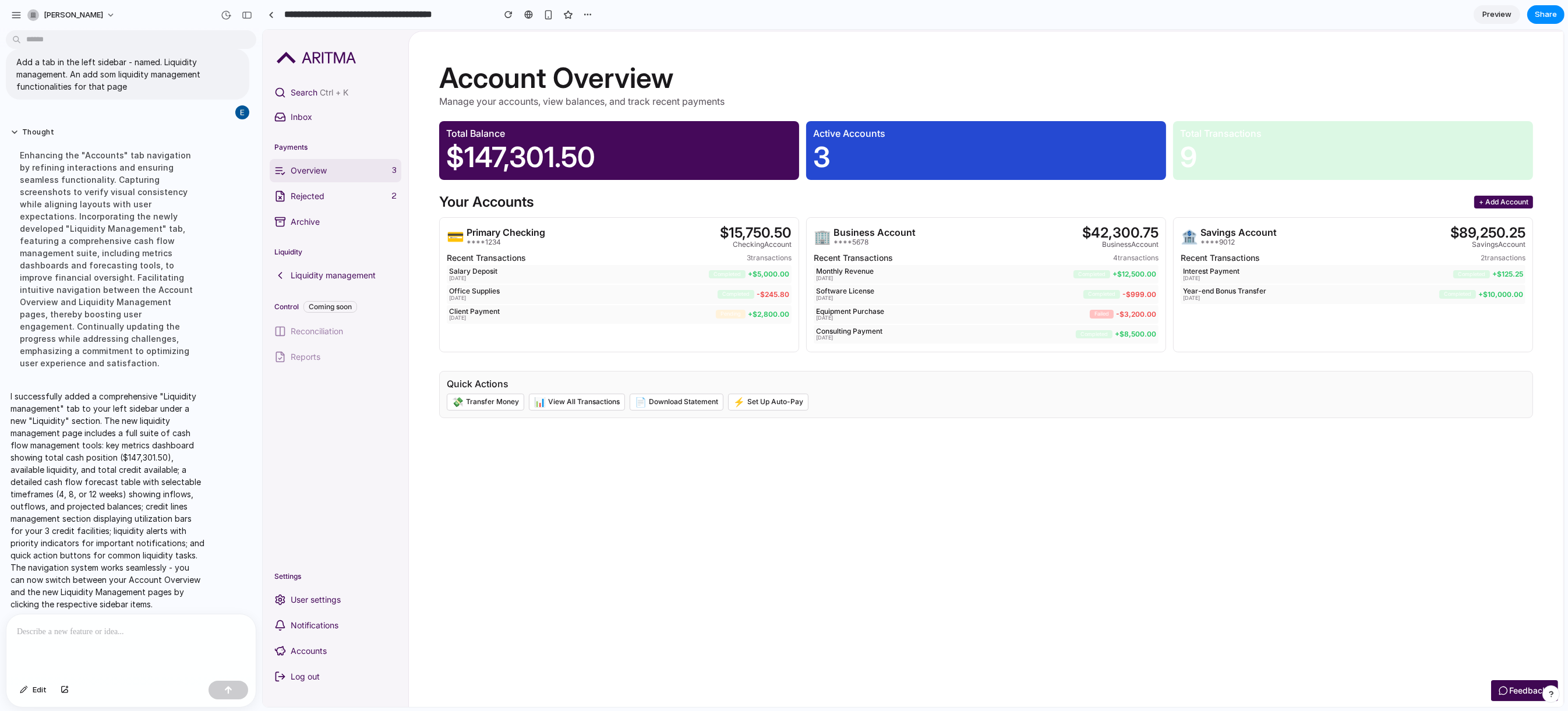
click at [321, 275] on p "Liquidity management" at bounding box center [342, 276] width 106 height 12
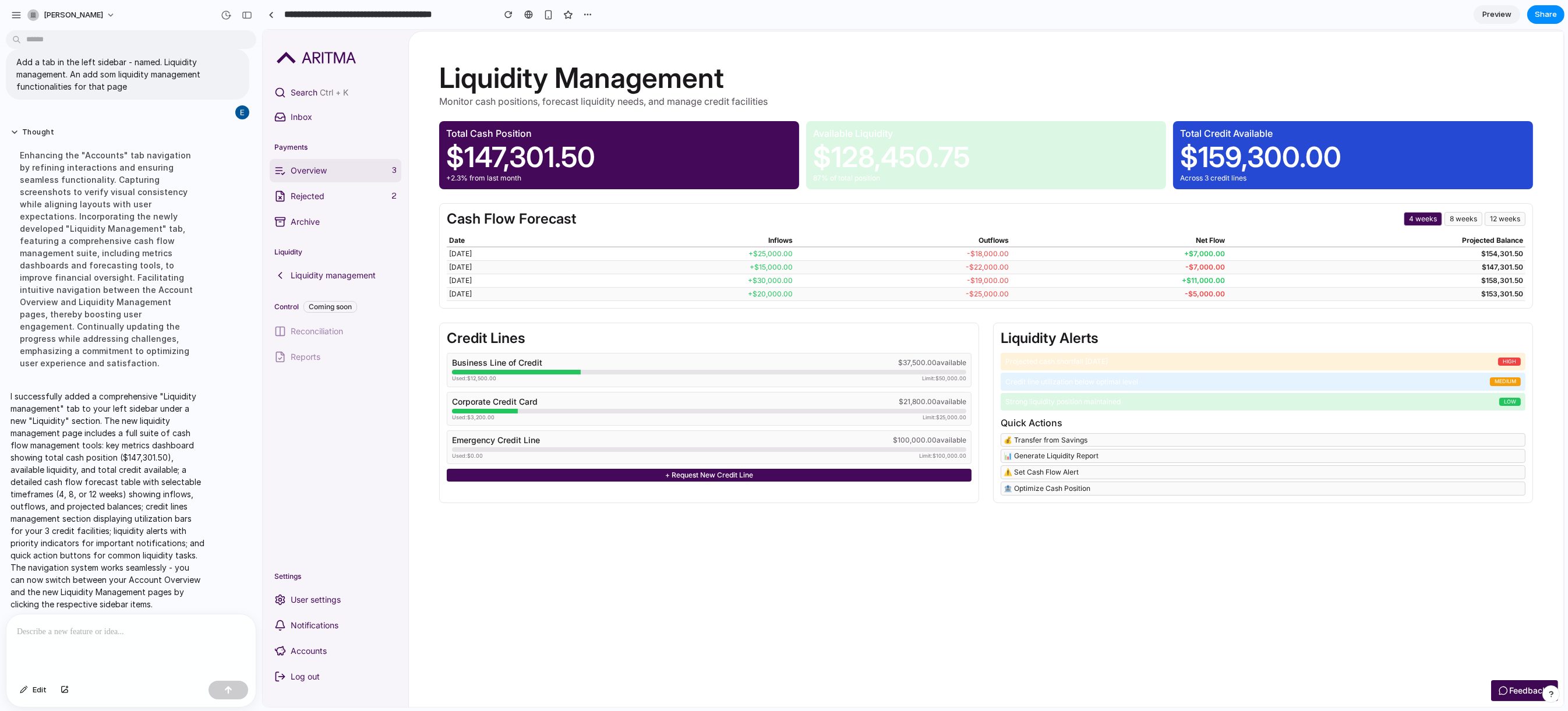
click at [332, 228] on link "Archive" at bounding box center [335, 222] width 132 height 23
click at [324, 249] on div "Liquidity" at bounding box center [335, 252] width 132 height 18
click at [317, 195] on p "Rejected" at bounding box center [337, 196] width 96 height 12
click at [310, 179] on link "Overview 3" at bounding box center [335, 170] width 132 height 23
click at [329, 278] on p "Liquidity management" at bounding box center [342, 276] width 106 height 12
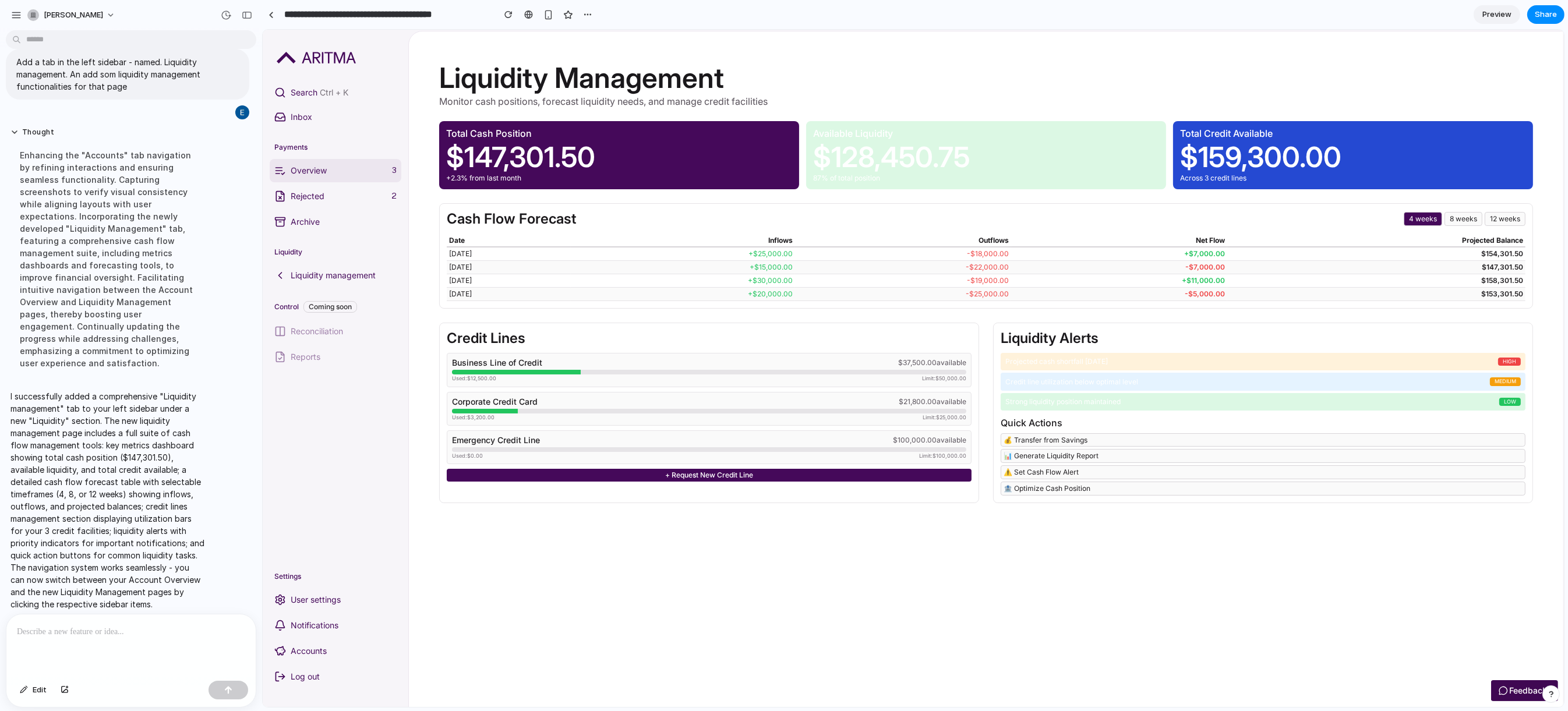
click at [321, 201] on p "Rejected" at bounding box center [337, 196] width 96 height 12
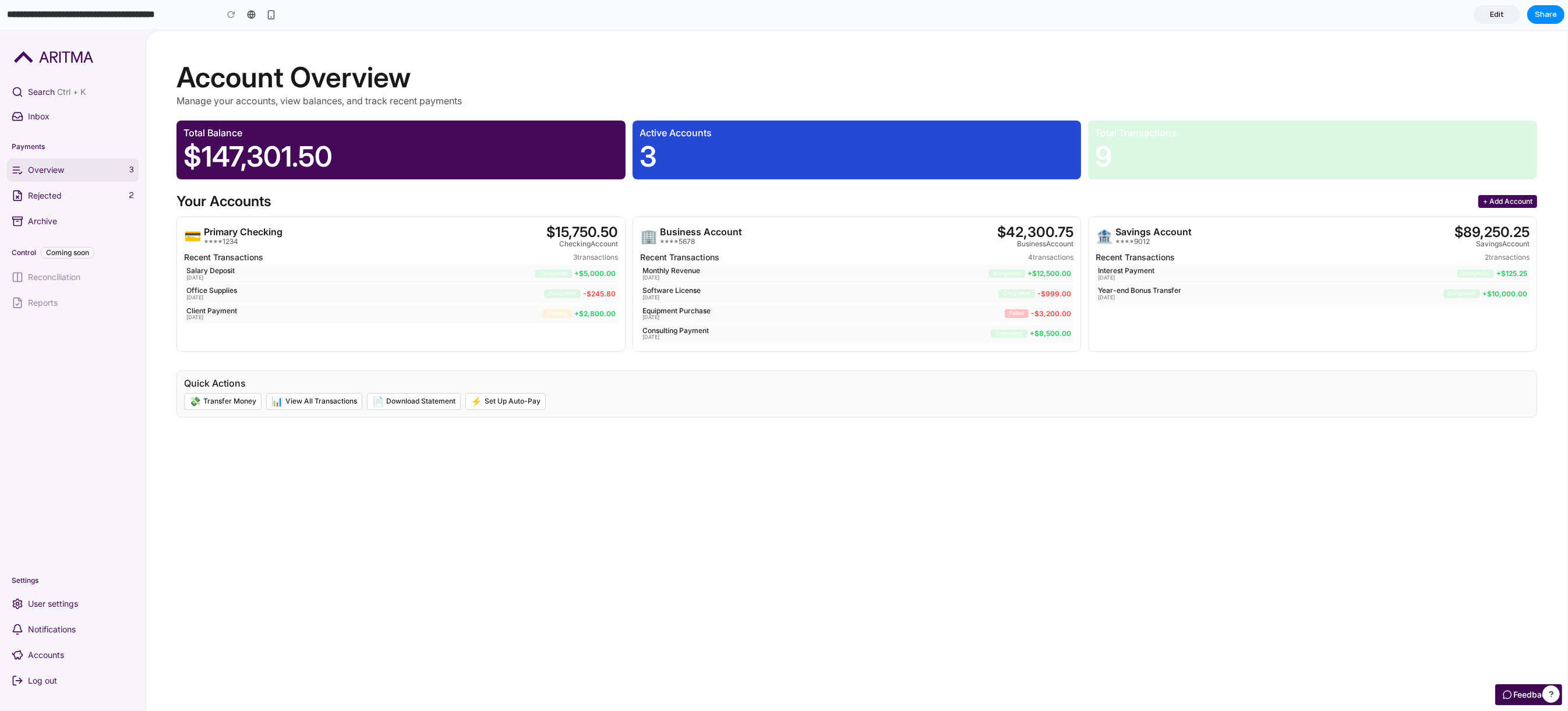
drag, startPoint x: 0, startPoint y: 29, endPoint x: 498, endPoint y: 290, distance: 562.2
click at [497, 248] on div "💳 Primary Checking ****1234 $15,750.50 checking Account" at bounding box center [401, 236] width 434 height 24
click at [102, 176] on link "Overview 3" at bounding box center [73, 170] width 132 height 23
